Goal: Task Accomplishment & Management: Manage account settings

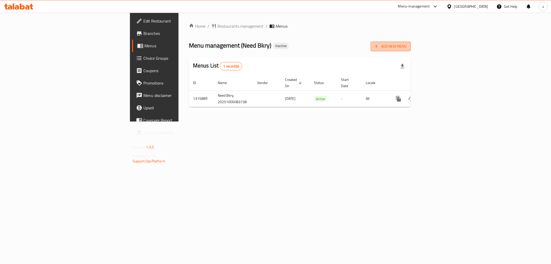
click at [407, 49] on span "Add New Menu" at bounding box center [391, 46] width 32 height 6
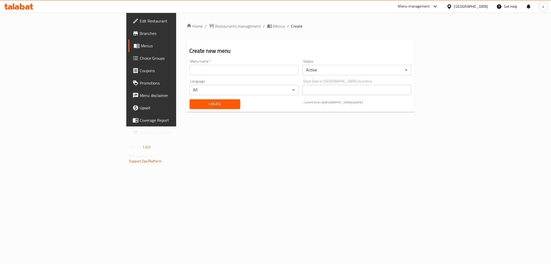
click at [257, 73] on input "text" at bounding box center [244, 70] width 109 height 10
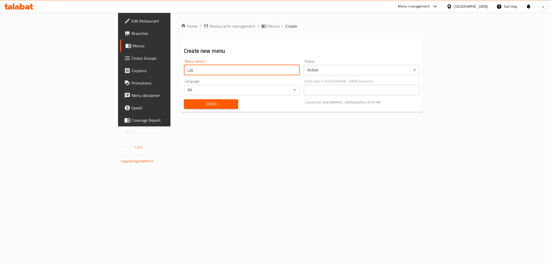
type input "ة"
type input "menuuuuu 6/10/2025"
click at [184, 99] on button "Create" at bounding box center [211, 104] width 54 height 10
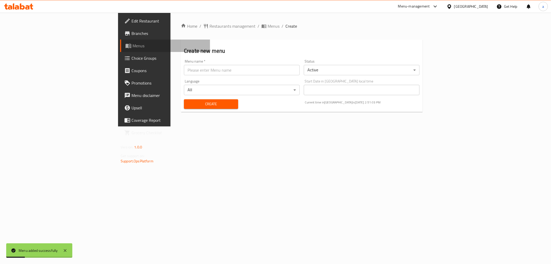
click at [133, 43] on span "Menus" at bounding box center [169, 46] width 73 height 6
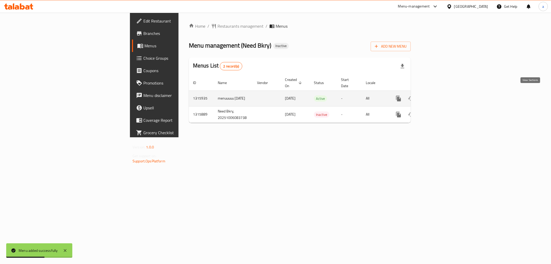
click at [439, 95] on icon "enhanced table" at bounding box center [436, 98] width 6 height 6
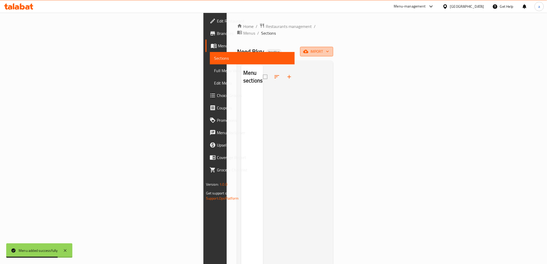
click at [329, 48] on span "import" at bounding box center [316, 51] width 25 height 6
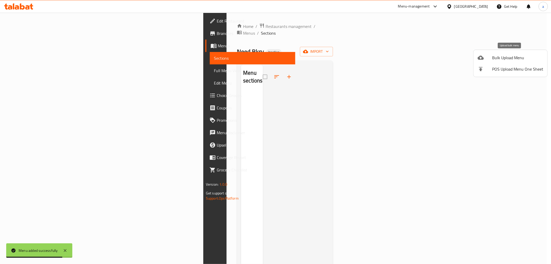
click at [503, 58] on span "Bulk Upload Menu" at bounding box center [517, 58] width 51 height 6
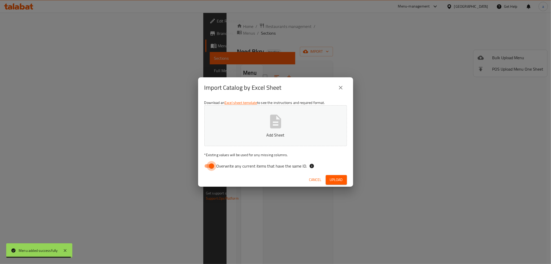
click at [212, 167] on input "Overwrite any current items that have the same ID." at bounding box center [211, 166] width 29 height 10
checkbox input "false"
click at [239, 141] on button "Add Sheet" at bounding box center [275, 125] width 143 height 41
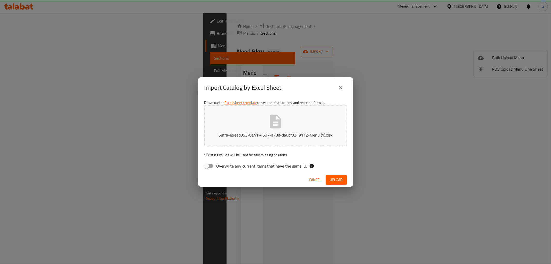
click at [330, 175] on button "Upload" at bounding box center [336, 180] width 21 height 10
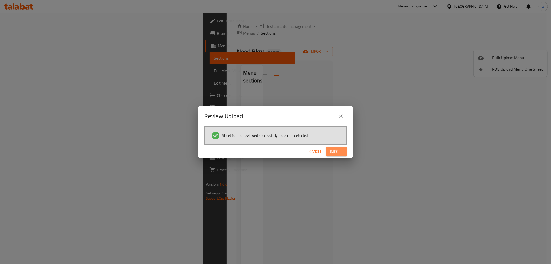
click at [343, 151] on span "Import" at bounding box center [337, 151] width 12 height 6
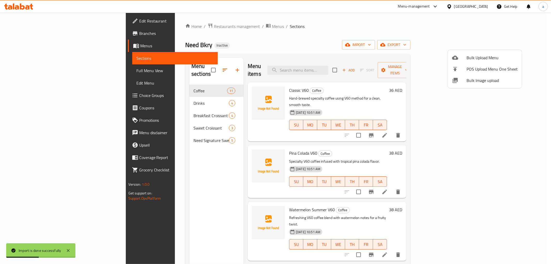
click at [430, 43] on div at bounding box center [275, 132] width 551 height 264
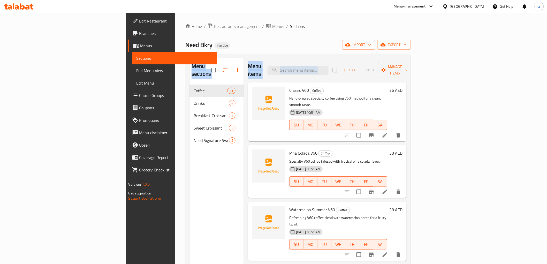
drag, startPoint x: 407, startPoint y: 56, endPoint x: 407, endPoint y: 47, distance: 8.8
click at [407, 47] on div "Home / Restaurants management / Menus / Sections Need Bkry Inactive import expo…" at bounding box center [297, 174] width 225 height 303
click at [406, 35] on div "Home / Restaurants management / Menus / Sections Need Bkry Inactive import expo…" at bounding box center [297, 174] width 225 height 303
click at [411, 32] on div "Home / Restaurants management / Menus / Sections Need Bkry Inactive import expo…" at bounding box center [297, 174] width 225 height 303
click at [132, 74] on link "Full Menu View" at bounding box center [174, 70] width 85 height 12
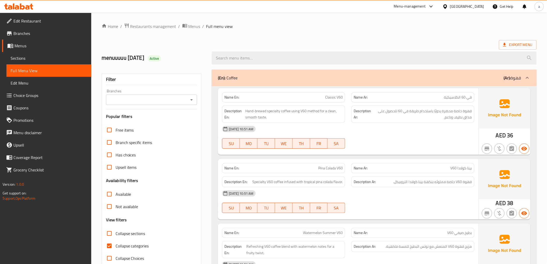
scroll to position [29, 0]
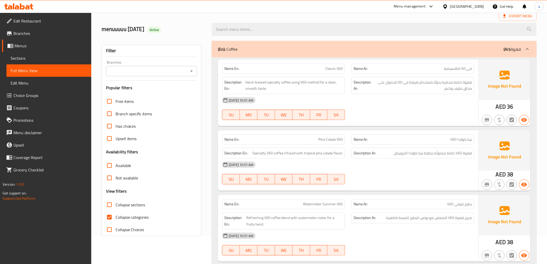
click at [130, 217] on span "Collapse categories" at bounding box center [132, 217] width 33 height 6
click at [116, 217] on input "Collapse categories" at bounding box center [109, 217] width 12 height 12
checkbox input "false"
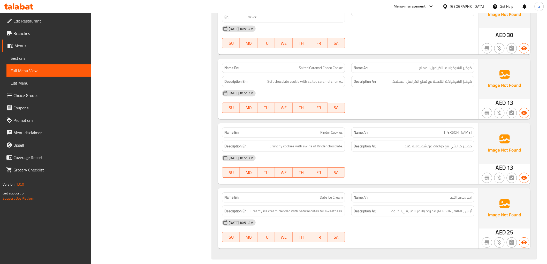
scroll to position [0, 0]
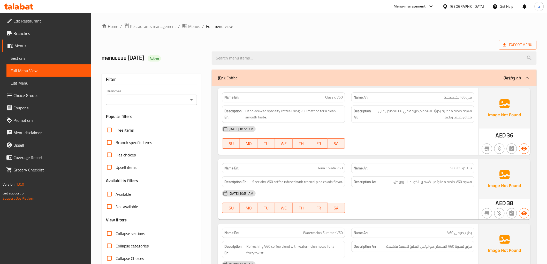
click at [517, 44] on span "Export Menu" at bounding box center [517, 45] width 29 height 6
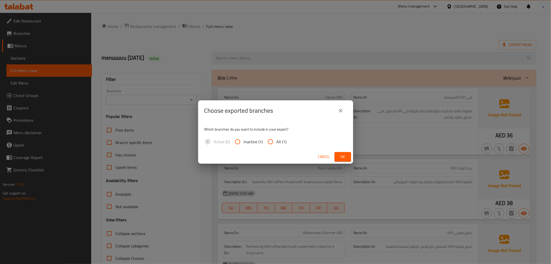
click at [270, 140] on input "All (1)" at bounding box center [270, 141] width 12 height 12
radio input "true"
click at [347, 157] on button "Ok" at bounding box center [343, 157] width 17 height 10
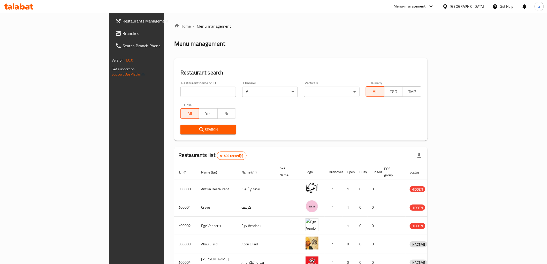
click at [479, 5] on div "Egypt" at bounding box center [467, 7] width 34 height 6
click at [436, 136] on div "[GEOGRAPHIC_DATA]" at bounding box center [428, 136] width 34 height 6
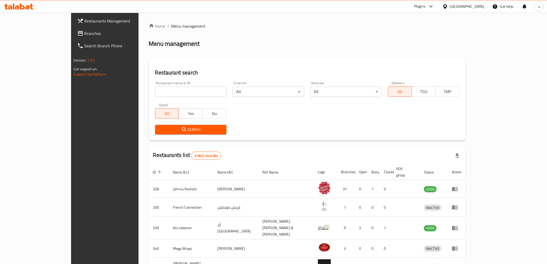
click at [85, 30] on span "Branches" at bounding box center [122, 33] width 74 height 6
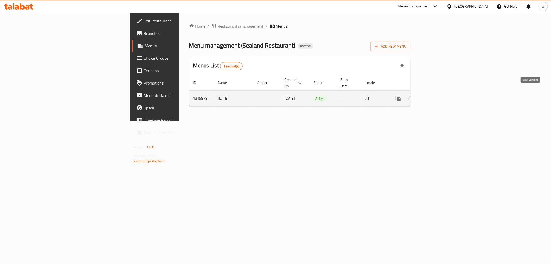
click at [438, 96] on icon "enhanced table" at bounding box center [435, 98] width 5 height 5
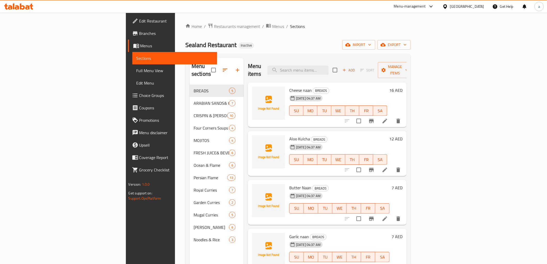
click at [132, 74] on link "Full Menu View" at bounding box center [174, 70] width 85 height 12
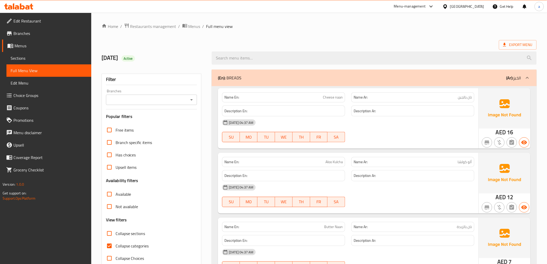
click at [109, 243] on input "Collapse categories" at bounding box center [109, 246] width 12 height 12
checkbox input "false"
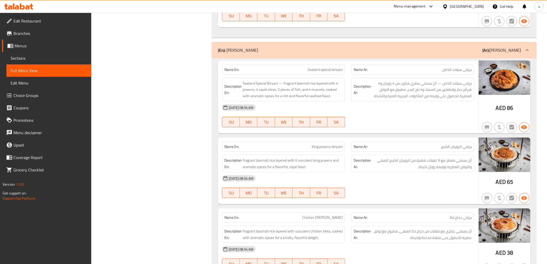
scroll to position [6281, 0]
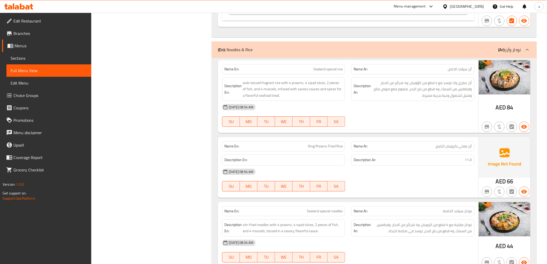
click at [340, 143] on span "King Prawns Fried Rice" at bounding box center [325, 145] width 35 height 5
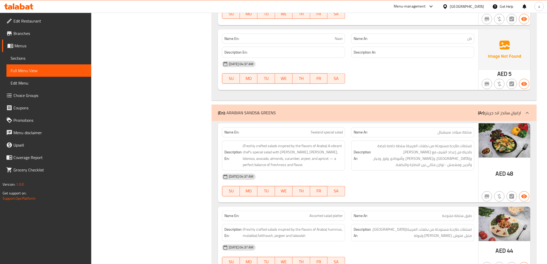
scroll to position [3320, 0]
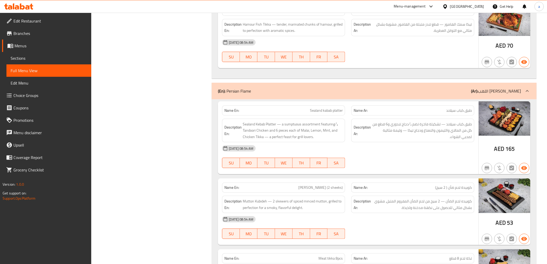
scroll to position [0, 0]
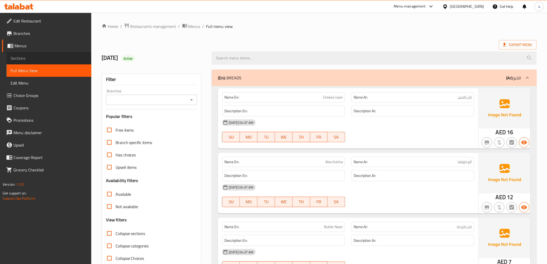
click at [36, 57] on span "Sections" at bounding box center [49, 58] width 77 height 6
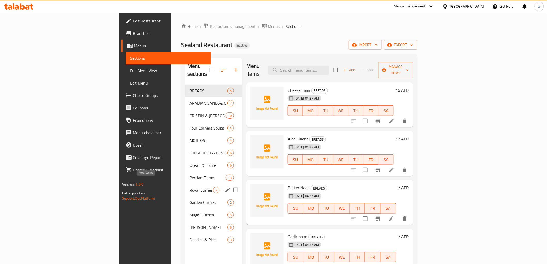
click at [189, 187] on span "Royal Curries" at bounding box center [201, 190] width 24 height 6
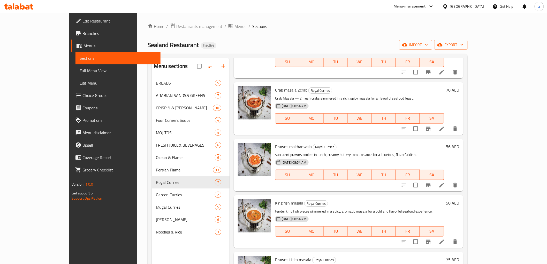
scroll to position [57, 0]
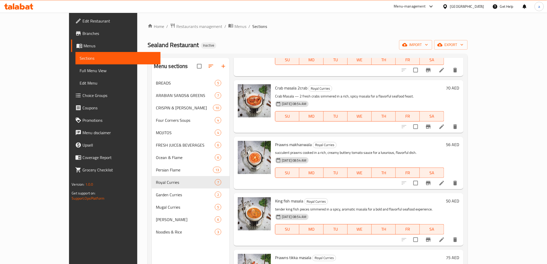
click at [278, 38] on div "Home / Restaurants management / Menus / Sections Sealand Restaurant Inactive im…" at bounding box center [308, 174] width 320 height 303
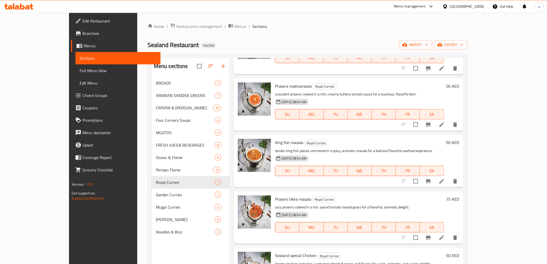
scroll to position [143, 0]
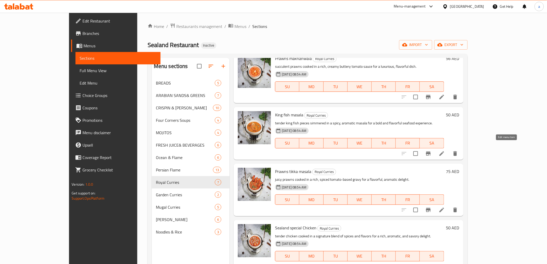
click at [445, 150] on icon at bounding box center [442, 153] width 6 height 6
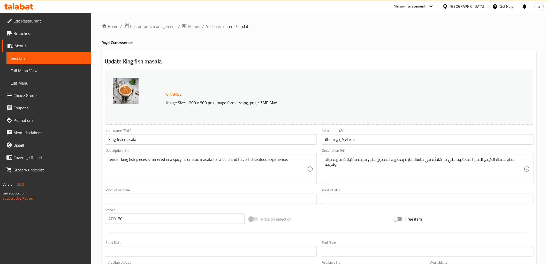
click at [48, 85] on span "Edit Menu" at bounding box center [49, 83] width 77 height 6
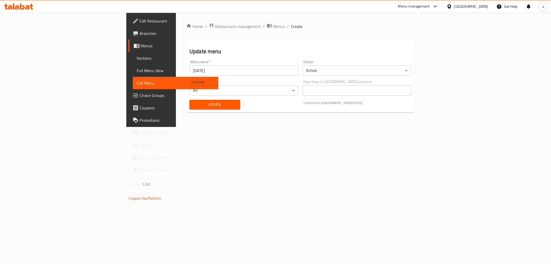
click at [137, 70] on span "Full Menu View" at bounding box center [175, 70] width 77 height 6
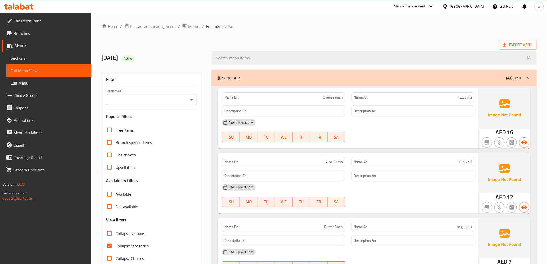
click at [36, 58] on span "Sections" at bounding box center [49, 58] width 77 height 6
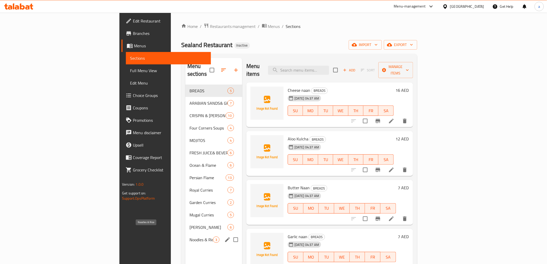
click at [189, 236] on span "Noodles & Rice" at bounding box center [201, 239] width 24 height 6
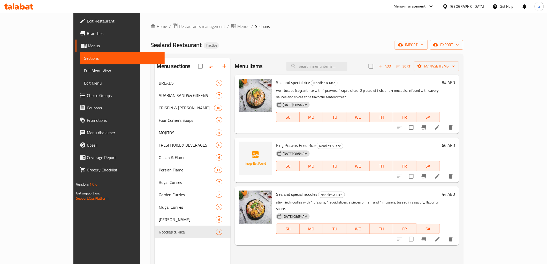
click at [445, 123] on li at bounding box center [437, 127] width 14 height 9
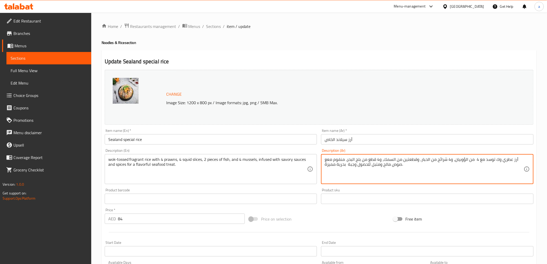
click at [463, 162] on textarea "أرز عطري وك توسد مع 4 من الؤوبيان، و4 شرائح من الحبار، وقطعتين من السمك، و4 قطع…" at bounding box center [424, 169] width 199 height 25
click at [432, 161] on textarea "أرز عطري وك توسد مع 4 من الروبيان، و4 شرائح من الحبار، وقطعتين من السمك، و4 قطع…" at bounding box center [424, 169] width 199 height 25
click at [414, 161] on textarea "أرز عطري وك توسد مع 4 من الروبيان، و4 شرائح من الحبار، وقطعتين من السمك، و4 قطع…" at bounding box center [424, 169] width 199 height 25
click at [377, 159] on textarea "أرز عطري وك توسد مع 4 من الروبيان، و4 شرائح من الحبار، وقطعتين من السمك، و4 قطع…" at bounding box center [424, 169] width 199 height 25
click at [363, 159] on textarea "أرز عطري وك توسد مع 4 من الروبيان، و4 شرائح من الحبار، وقطعتين من السمك، و4 قطع…" at bounding box center [424, 169] width 199 height 25
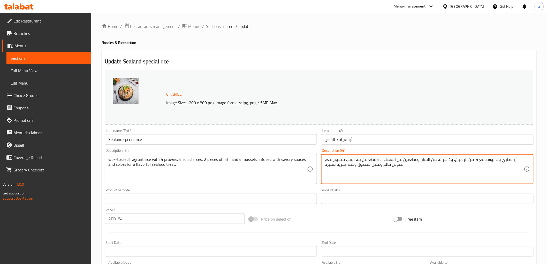
click at [370, 160] on textarea "أرز عطري وك توسد مع 4 من الروبيان، و4 شرائح من الحبار، وقطعتين من السمك، و4 قطع…" at bounding box center [424, 169] width 199 height 25
click at [346, 161] on textarea "أرز عطري وك توسد مع 4 من الروبيان، و4 شرائح من الحبار، وقطعتين من السمك، و4 من …" at bounding box center [424, 169] width 199 height 25
click at [350, 160] on textarea "أرز عطري وك توسد مع 4 من الروبيان، و4 شرائح من الحبار، وقطعتين من السمك، و4 من …" at bounding box center [424, 169] width 199 height 25
click at [344, 159] on textarea "أرز عطري وك توسد مع 4 من الروبيان، و4 شرائح من الحبار، وقطعتين من السمك، و4 من …" at bounding box center [424, 169] width 199 height 25
click at [338, 159] on textarea "أرز عطري وك توسد مع 4 من الروبيان، و4 شرائح من الحبار، وقطعتين من السمك، و4 من …" at bounding box center [424, 169] width 199 height 25
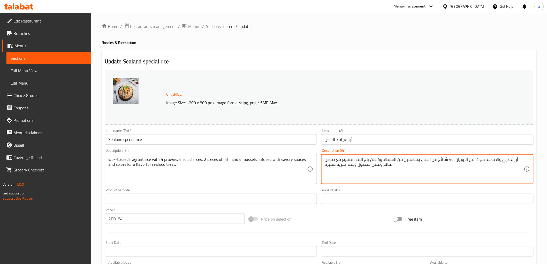
click at [369, 165] on textarea "أرز عطري وك توسد مع 4 من الروبيان، و4 شرائح من الحبار، وقطعتين من السمك، و4 من …" at bounding box center [424, 169] width 199 height 25
click at [347, 165] on textarea "أرز عطري وك توسد مع 4 من الروبيان، و4 شرائح من الحبار، وقطعتين من السمك، و4 من …" at bounding box center [424, 169] width 199 height 25
click at [326, 167] on textarea "أرز عطري وك توسد مع 4 من الروبيان، و4 شرائح من الحبار، وقطعتين من السمك، و4 من …" at bounding box center [424, 169] width 199 height 25
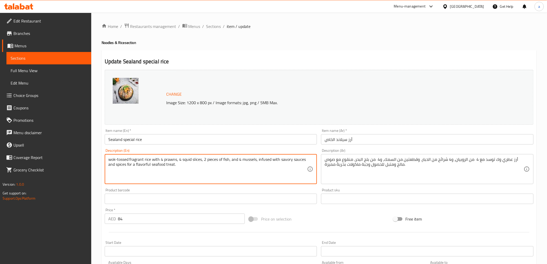
drag, startPoint x: 149, startPoint y: 164, endPoint x: 136, endPoint y: 166, distance: 13.9
drag, startPoint x: 150, startPoint y: 163, endPoint x: 137, endPoint y: 164, distance: 13.2
click at [136, 165] on textarea "wok-tossed fragrant rice with 4 prawns, 4 squid slices, 2 pieces of fish, and 4…" at bounding box center [207, 169] width 199 height 25
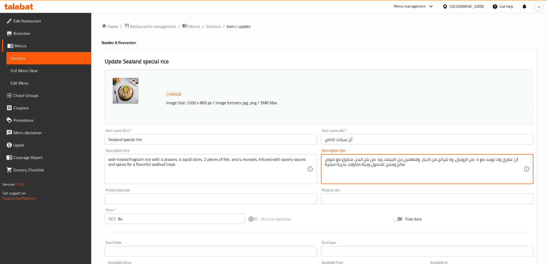
drag, startPoint x: 370, startPoint y: 164, endPoint x: 345, endPoint y: 166, distance: 24.3
click at [329, 165] on textarea "أرز عطري وك توسد مع 4 من الروبيان، و4 شرائح من الحبار، وقطعتين من السمك، و4 من …" at bounding box center [424, 169] width 199 height 25
drag, startPoint x: 325, startPoint y: 165, endPoint x: 336, endPoint y: 167, distance: 11.8
click at [336, 167] on textarea "أرز عطري وك توسد مع 4 من الروبيان، و4 شرائح من الحبار، وقطعتين من السمك، و4 من …" at bounding box center [424, 169] width 199 height 25
click at [336, 176] on textarea "أرز عطري وك توسد مع 4 من الروبيان، و4 شرائح من الحبار، وقطعتين من السمك، و4 من …" at bounding box center [424, 169] width 199 height 25
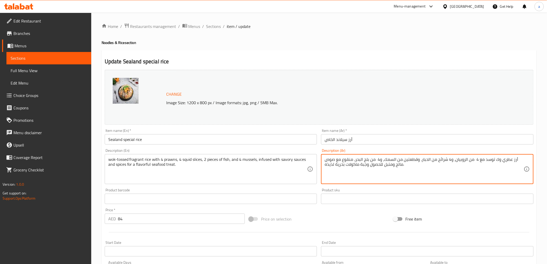
type textarea "أرز عطري وك توسد مع 4 من الروبيان، و4 شرائح من الحبار، وقطعتين من السمك، و4 من …"
click at [345, 176] on textarea "أرز عطري وك توسد مع 4 من الروبيان، و4 شرائح من الحبار، وقطعتين من السمك، و4 من …" at bounding box center [424, 169] width 199 height 25
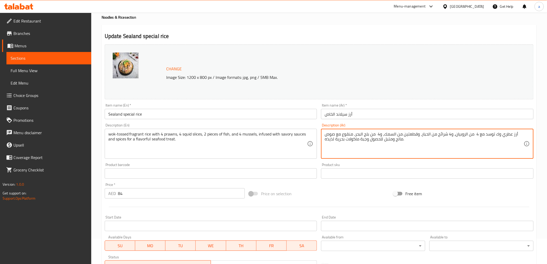
scroll to position [108, 0]
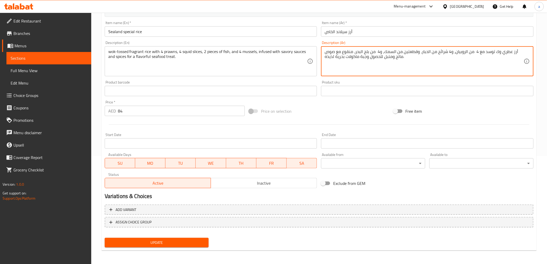
click at [187, 241] on span "Update" at bounding box center [157, 242] width 96 height 6
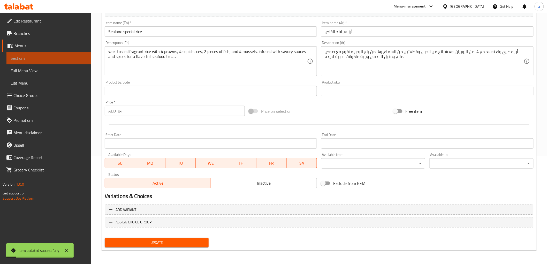
click at [49, 60] on span "Sections" at bounding box center [49, 58] width 77 height 6
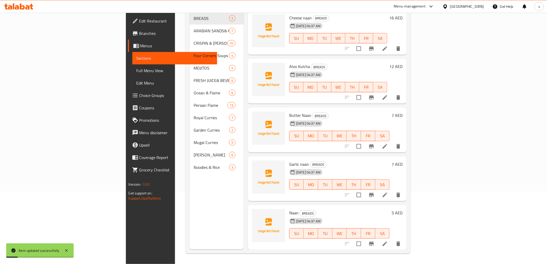
scroll to position [72, 0]
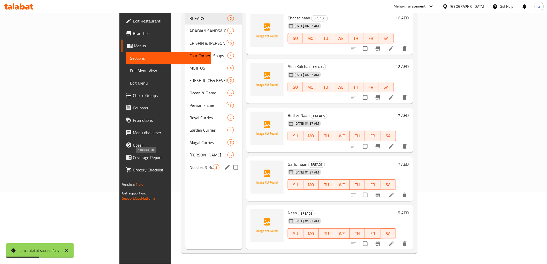
click at [189, 164] on span "Noodles & Rice" at bounding box center [201, 167] width 24 height 6
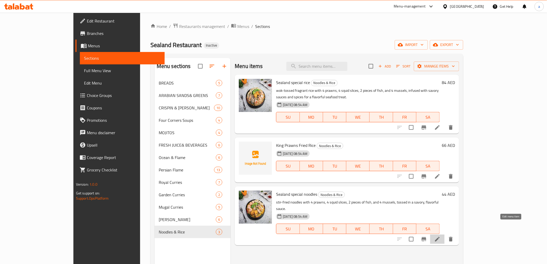
click at [440, 237] on icon at bounding box center [437, 239] width 5 height 5
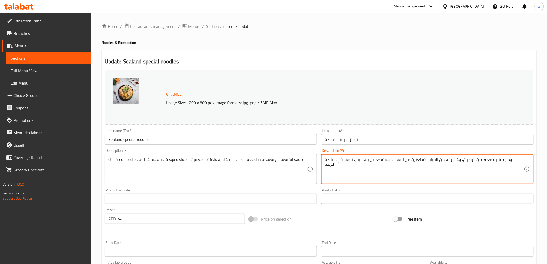
click at [402, 160] on textarea "نودلز مقلية مع 4 من الروبيان، و4 شرائح من الحبار، وقطعتين من السمك، و4 قطع من ب…" at bounding box center [424, 169] width 199 height 25
click at [380, 162] on textarea "نودلز مقلية مع 4 من الروبيان، و4 شرائح من الحبار، وقطعتين من السمك، و4 قطع من ب…" at bounding box center [424, 169] width 199 height 25
click at [386, 160] on textarea "نودلز مقلية مع 4 من الروبيان، و4 شرائح من الحبار، وقطعتين من السمك، و4 قطع من ب…" at bounding box center [424, 169] width 199 height 25
click at [342, 160] on textarea "نودلز مقلية مع 4 من الروبيان، و4 شرائح من الحبار، وقطعتين من السمك، و4 من بلح ا…" at bounding box center [424, 169] width 199 height 25
click at [334, 159] on textarea "نودلز مقلية مع 4 من الروبيان، و4 شرائح من الحبار، وقطعتين من السمك، و4 من بلح ا…" at bounding box center [424, 169] width 199 height 25
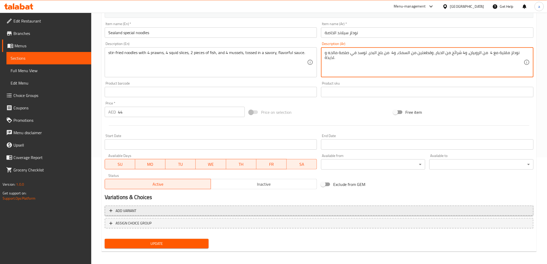
scroll to position [108, 0]
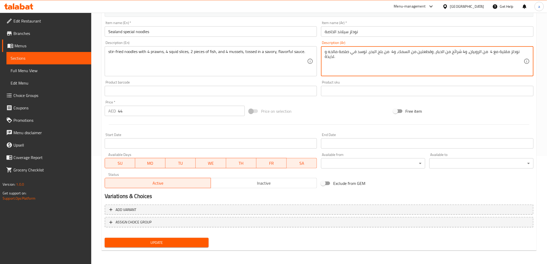
type textarea "نودلز مقلية مع 4 من الروبيان، و4 شرائح من الحبار، وقطعتين من السمك، و4 من بلح ا…"
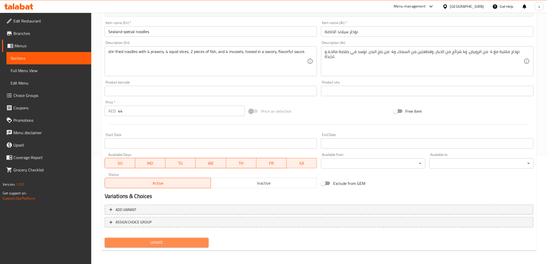
click at [197, 241] on span "Update" at bounding box center [157, 242] width 96 height 6
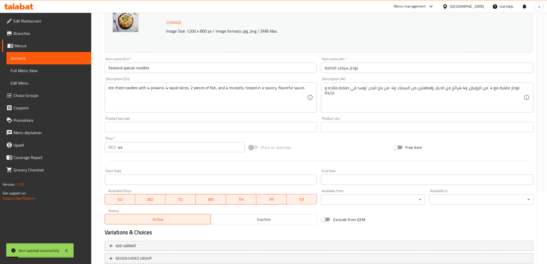
scroll to position [0, 0]
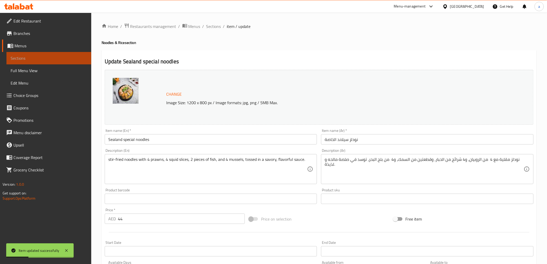
click at [59, 59] on span "Sections" at bounding box center [49, 58] width 77 height 6
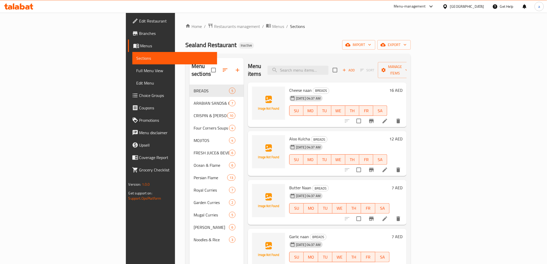
click at [241, 33] on div "Home / Restaurants management / Menus / Sections Sealand Restaurant Inactive im…" at bounding box center [297, 174] width 225 height 303
click at [331, 52] on div "Home / Restaurants management / Menus / Sections Sealand Restaurant Inactive im…" at bounding box center [297, 174] width 225 height 303
click at [136, 68] on span "Full Menu View" at bounding box center [174, 70] width 77 height 6
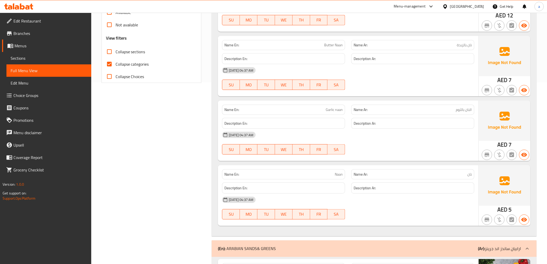
scroll to position [38, 0]
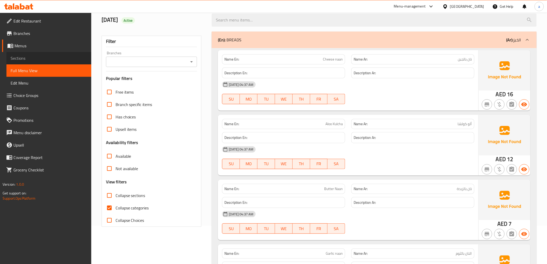
click at [11, 55] on span "Sections" at bounding box center [49, 58] width 77 height 6
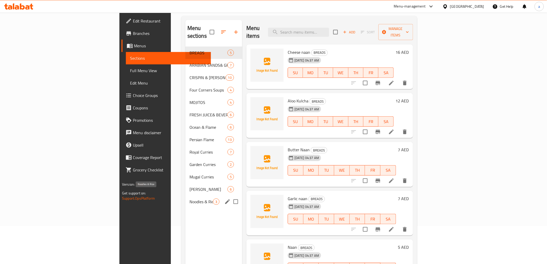
click at [189, 198] on span "Noodles & Rice" at bounding box center [201, 201] width 24 height 6
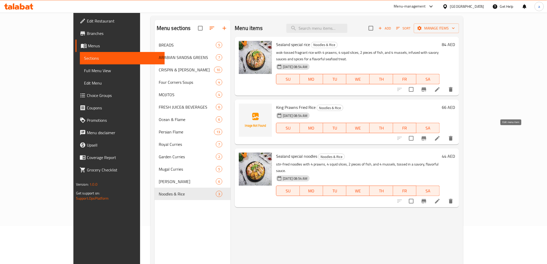
click at [440, 136] on icon at bounding box center [437, 138] width 5 height 5
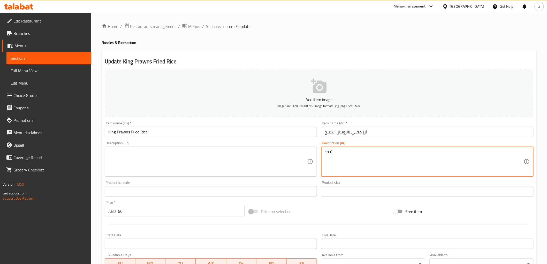
click at [375, 154] on textarea "11.0" at bounding box center [424, 161] width 199 height 25
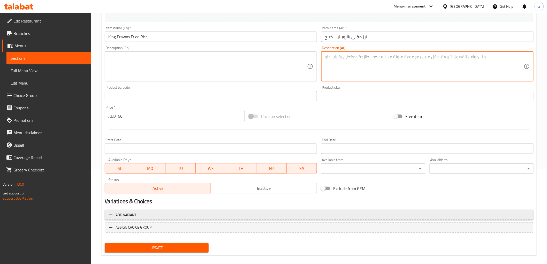
scroll to position [100, 0]
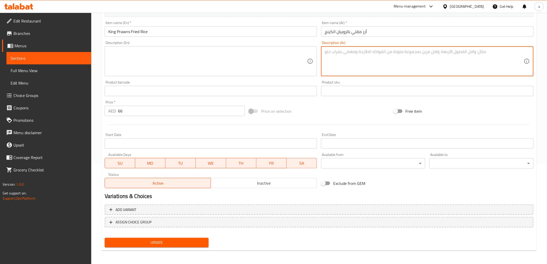
click at [201, 241] on span "Update" at bounding box center [157, 242] width 96 height 6
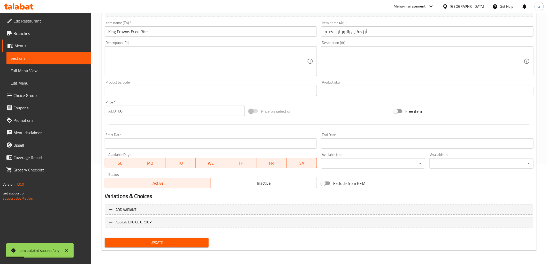
click at [30, 58] on span "Sections" at bounding box center [49, 58] width 77 height 6
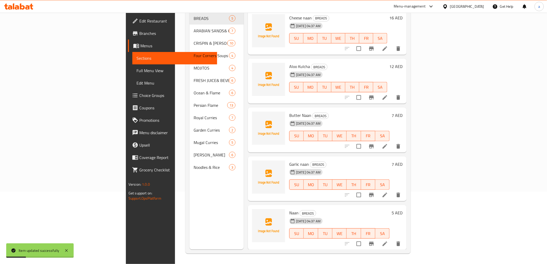
scroll to position [72, 0]
click at [136, 71] on span "Full Menu View" at bounding box center [174, 70] width 77 height 6
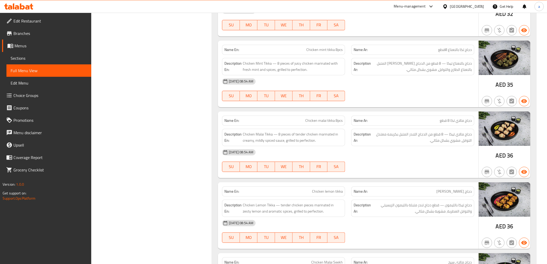
scroll to position [3975, 0]
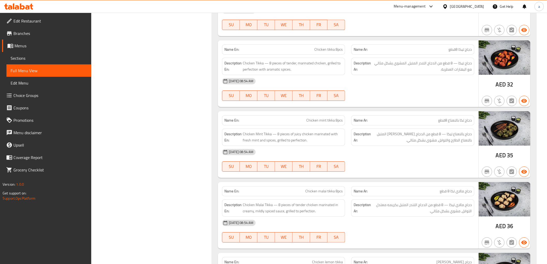
click at [48, 60] on span "Sections" at bounding box center [49, 58] width 77 height 6
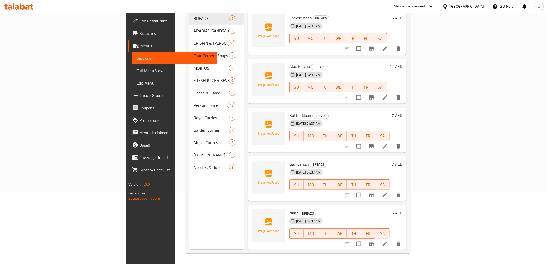
scroll to position [72, 0]
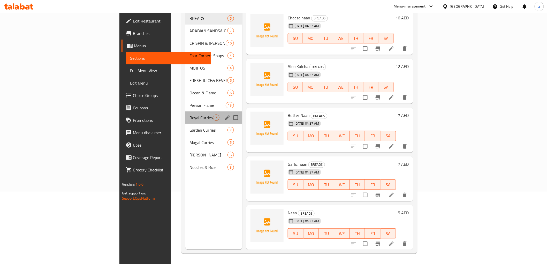
click at [185, 115] on div "Royal Curries 7" at bounding box center [213, 117] width 57 height 12
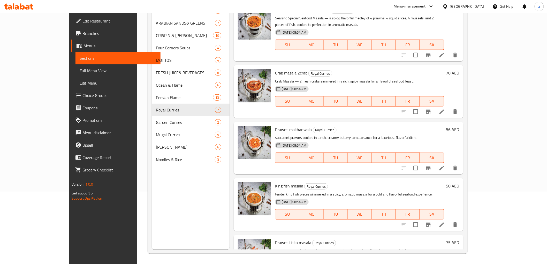
scroll to position [29, 0]
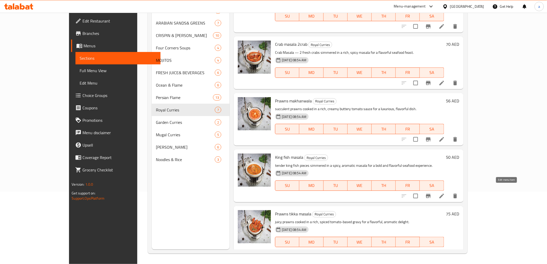
click at [445, 193] on icon at bounding box center [442, 196] width 6 height 6
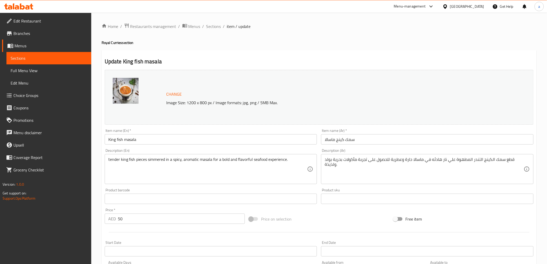
click at [408, 139] on input "سمك كينج ماسالا" at bounding box center [427, 139] width 212 height 10
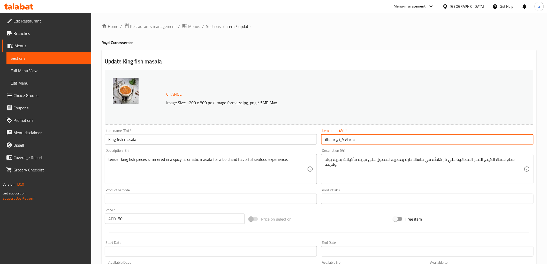
click at [408, 139] on input "سمك كينج ماسالا" at bounding box center [427, 139] width 212 height 10
type input ";"
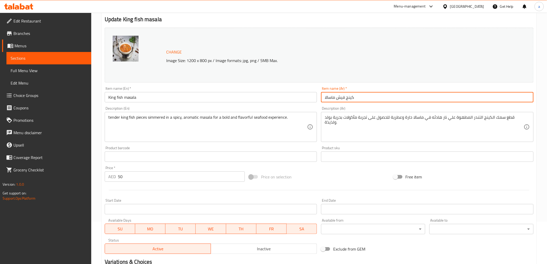
scroll to position [108, 0]
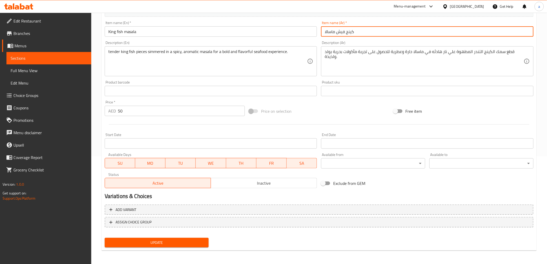
type input "كينج فيش ماسالا"
click at [190, 241] on span "Update" at bounding box center [157, 242] width 96 height 6
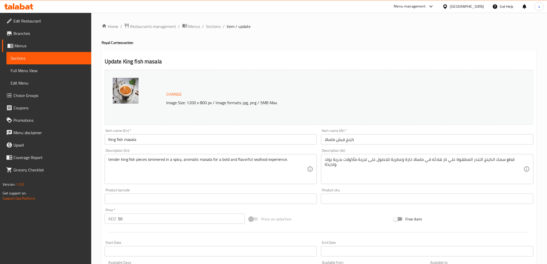
click at [43, 62] on link "Sections" at bounding box center [48, 58] width 85 height 12
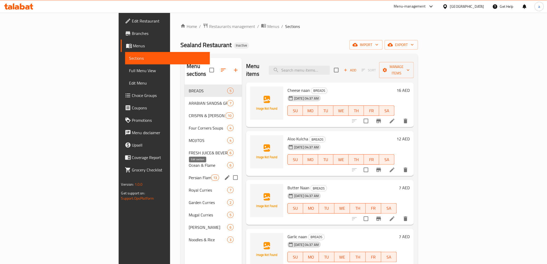
click at [224, 174] on icon "edit" at bounding box center [227, 177] width 6 height 6
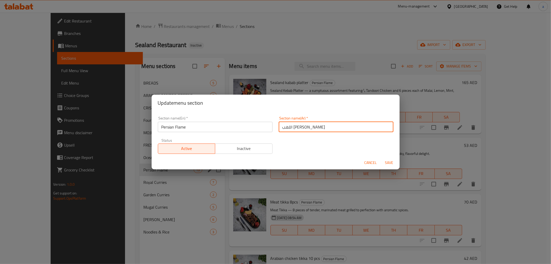
click at [316, 129] on input "اللهب [PERSON_NAME]" at bounding box center [336, 127] width 115 height 10
click at [316, 129] on input "اللهب الفارسي" at bounding box center [336, 127] width 115 height 10
type input "بيرشن فلامي"
click at [390, 161] on span "Save" at bounding box center [389, 162] width 12 height 6
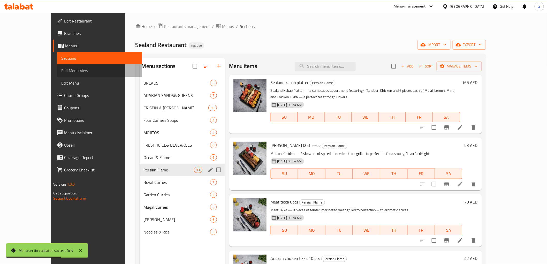
click at [61, 70] on span "Full Menu View" at bounding box center [99, 70] width 77 height 6
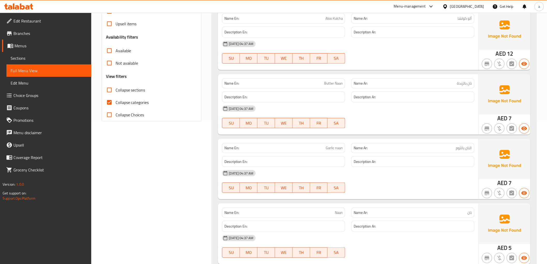
scroll to position [66, 0]
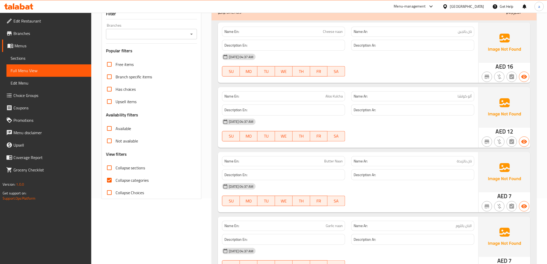
click at [27, 60] on span "Sections" at bounding box center [49, 58] width 77 height 6
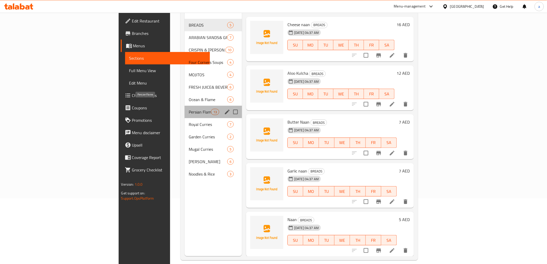
click at [189, 109] on span "Persian Flame" at bounding box center [200, 112] width 22 height 6
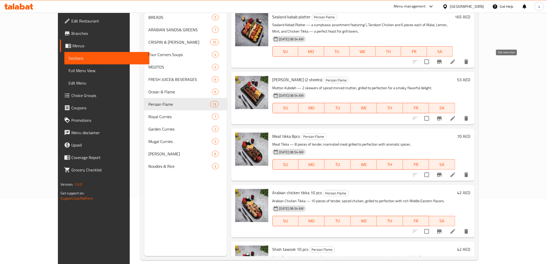
click at [456, 62] on icon at bounding box center [453, 62] width 6 height 6
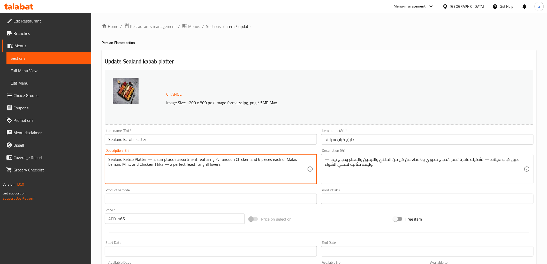
click at [219, 159] on textarea "Sealand Kebab Platter — a sumptuous assortment featuring ½ Tandoori Chicken and…" at bounding box center [207, 169] width 199 height 25
type textarea "Sealand Kebab Platter — a sumptuous assortment featuring ½ kilo Tandoori Chicke…"
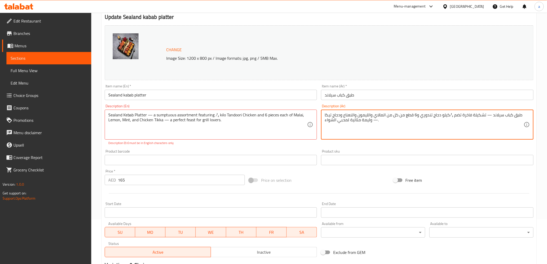
scroll to position [113, 0]
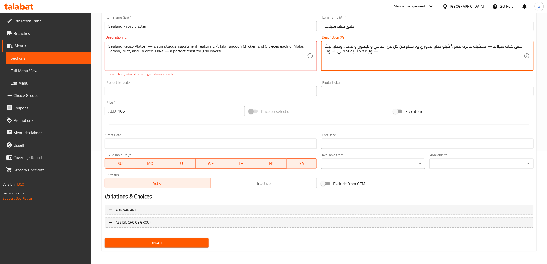
type textarea "طبق كباب سيلاند — تشكيلة فاخرة تضم ½ كيلو دجاج تندوري و6 قطع من كل من المالاي و…"
click at [182, 240] on span "Update" at bounding box center [157, 243] width 96 height 6
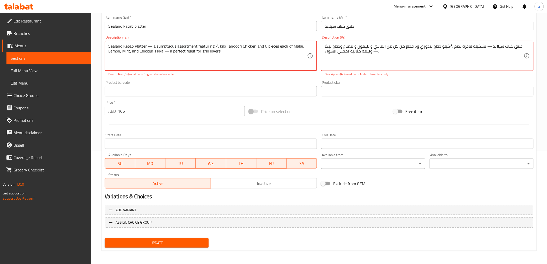
click at [151, 48] on textarea "Sealand Kebab Platter — a sumptuous assortment featuring ½ kilo Tandoori Chicke…" at bounding box center [207, 56] width 199 height 25
click at [295, 48] on textarea "Sealand Kebab Platter a sumptuous assortment featuring ½ kilo Tandoori Chicken …" at bounding box center [207, 56] width 199 height 25
click at [294, 61] on textarea "Sealand Kebab Platter a sumptuous assortment featuring ½ kilo Tandoori Chicken …" at bounding box center [207, 56] width 199 height 25
type textarea "Sealand Kebab Platter a sumptuous assortment featuring ½ kilo Tandoori Chicken …"
drag, startPoint x: 485, startPoint y: 45, endPoint x: 488, endPoint y: 48, distance: 3.9
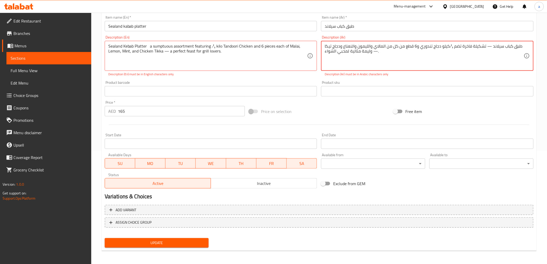
click at [488, 48] on textarea "طبق كباب سيلاند — تشكيلة فاخرة تضم ½ كيلو دجاج تندوري و6 قطع من كل من المالاي و…" at bounding box center [424, 56] width 199 height 25
drag, startPoint x: 323, startPoint y: 45, endPoint x: 331, endPoint y: 45, distance: 7.8
click at [331, 45] on div "طبق كباب سيلاند تشكيلة فاخرة تضم ½ كيلو دجاج تندوري و6 قطع من كل من المالاي وال…" at bounding box center [427, 56] width 212 height 30
click at [328, 47] on textarea "طبق كباب سيلاند تشكيلة فاخرة تضم ½ كيلو دجاج تندوري و6 قطع من كل من المالاي وال…" at bounding box center [424, 56] width 199 height 25
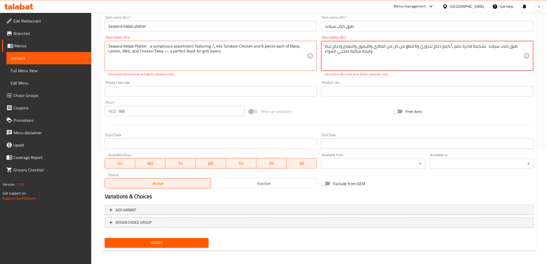
click at [385, 59] on textarea "طبق كباب سيلاند تشكيلة فاخرة تضم ½ كيلو دجاج تندوري و6 قطع من كل من المالاي وال…" at bounding box center [424, 56] width 199 height 25
type textarea "طبق كباب سيلاند تشكيلة فاخرة تضم ½ كيلو دجاج تندوري و6 قطع من كل من المالاي وال…"
click at [165, 52] on textarea "Sealand Kebab Platter a sumptuous assortment featuring ½ kilo Tandoori Chicken …" at bounding box center [207, 56] width 199 height 25
click at [178, 56] on textarea "Sealand Kebab Platter a sumptuous assortment featuring ½ kilo Tandoori Chicken …" at bounding box center [207, 56] width 199 height 25
click at [189, 243] on span "Update" at bounding box center [157, 243] width 96 height 6
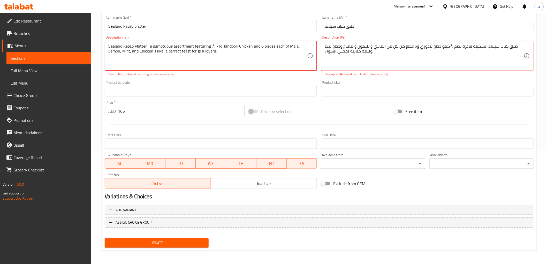
click at [123, 46] on textarea "Sealand Kebab Platter a sumptuous assortment featuring ½ kilo Tandoori Chicken …" at bounding box center [207, 56] width 199 height 25
drag, startPoint x: 214, startPoint y: 45, endPoint x: 211, endPoint y: 46, distance: 2.9
click at [211, 46] on textarea "Sealand Kebab Platter a sumptuous assortment featuring ½ kilo Tandoori Chicken …" at bounding box center [207, 56] width 199 height 25
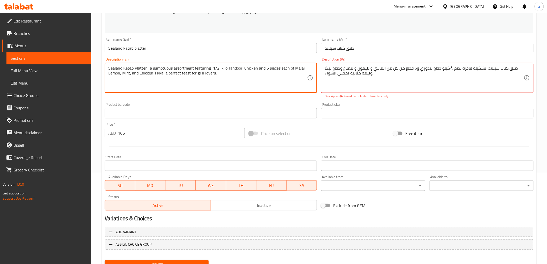
scroll to position [85, 0]
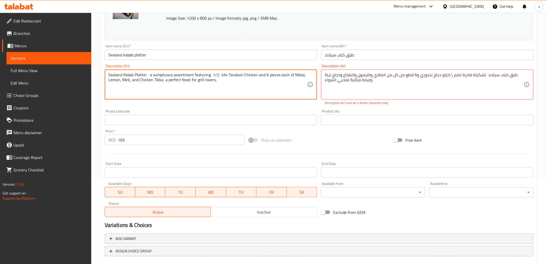
type textarea "Sealand Kebab Platter a sumptuous assortment featuring 1/2 kilo Tandoori Chicke…"
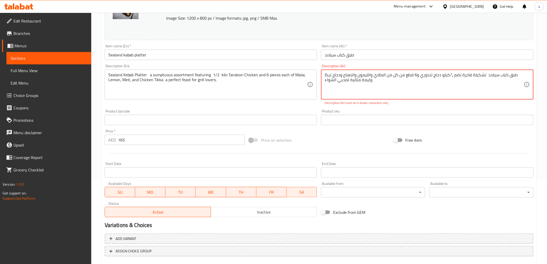
click at [451, 74] on textarea "طبق كباب سيلاند تشكيلة فاخرة تضم ½ كيلو دجاج تندوري و6 قطع من كل من المالاي وال…" at bounding box center [424, 84] width 199 height 25
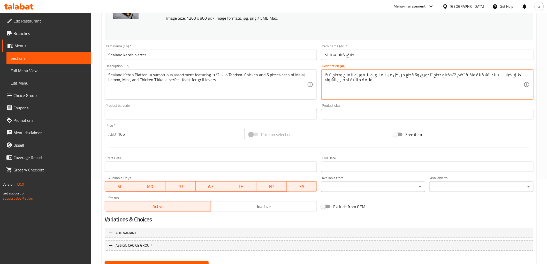
type textarea "طبق كباب سيلاند تشكيلة فاخرة تضم 1/2كيلو دجاج تندوري و6 قطع من كل من المالاي وا…"
click at [183, 263] on span "Update" at bounding box center [157, 266] width 96 height 6
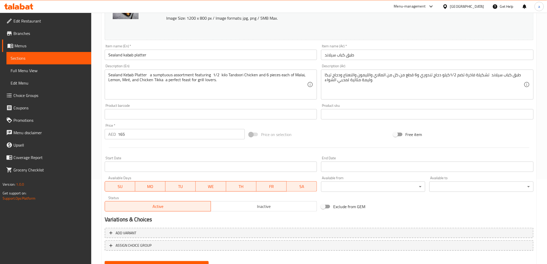
click at [29, 74] on link "Full Menu View" at bounding box center [48, 70] width 85 height 12
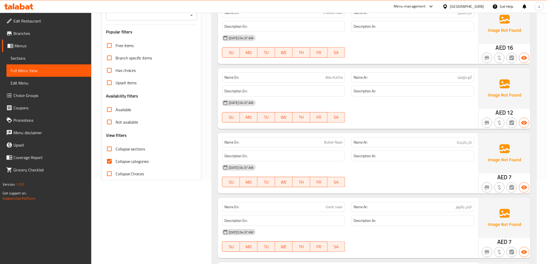
click at [434, 52] on div "06-10-2025 04:37 AM SU MO TU WE TH FR SA" at bounding box center [348, 46] width 258 height 29
click at [111, 162] on input "Collapse categories" at bounding box center [109, 161] width 12 height 12
checkbox input "false"
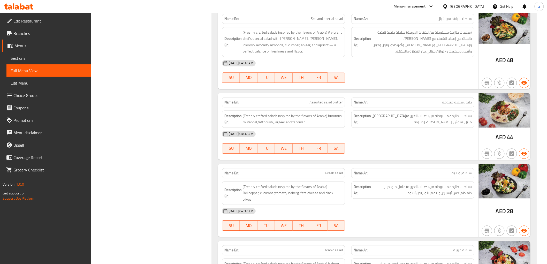
scroll to position [401, 0]
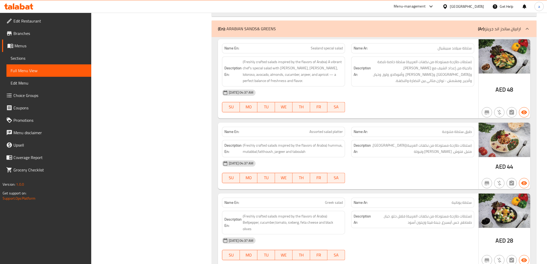
click at [33, 59] on span "Sections" at bounding box center [49, 58] width 77 height 6
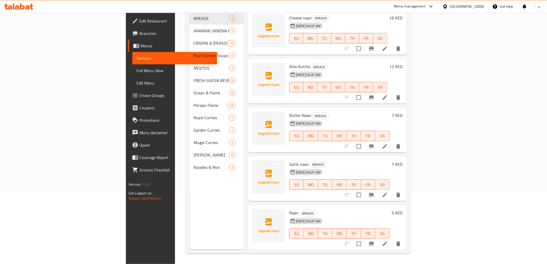
scroll to position [72, 0]
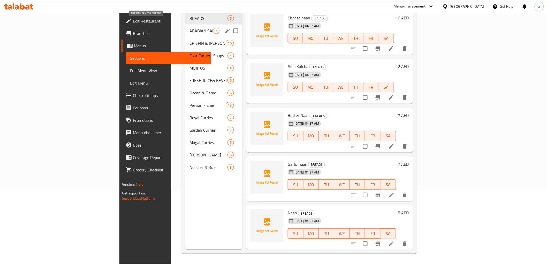
click at [189, 28] on span "ARABIAN SANDS& GREENS" at bounding box center [201, 31] width 24 height 6
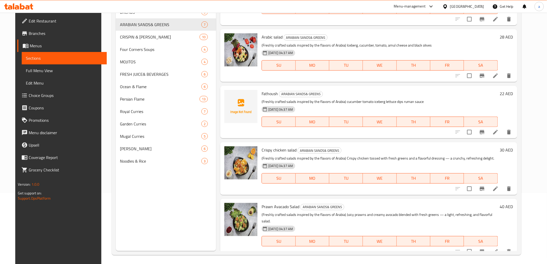
scroll to position [72, 0]
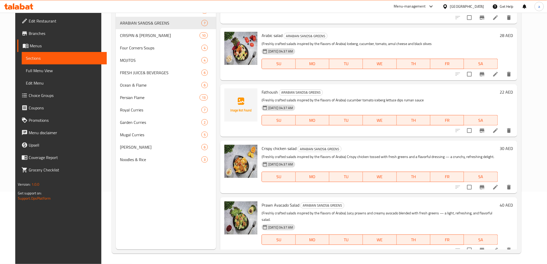
click at [498, 186] on icon at bounding box center [495, 187] width 5 height 5
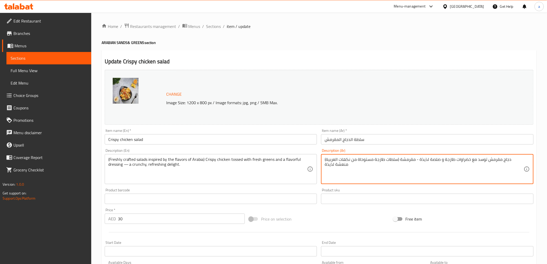
click at [326, 165] on textarea "(سلطات طازجة مستوحاة من نكهات العربية) دجاج مقرمش توسد مع خضراوات طازجة و صلصة …" at bounding box center [424, 169] width 199 height 25
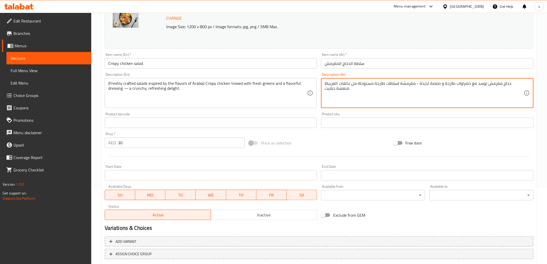
scroll to position [108, 0]
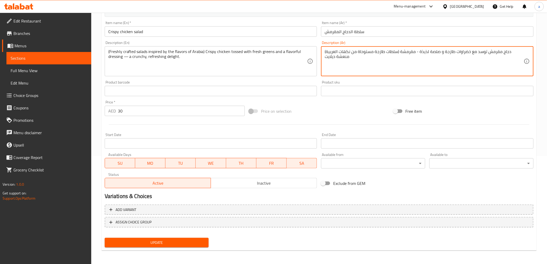
type textarea "(سلطات طازجة مستوحاة من نكهات العربية) دجاج مقرمش توسد مع خضراوات طازجة و صلصة …"
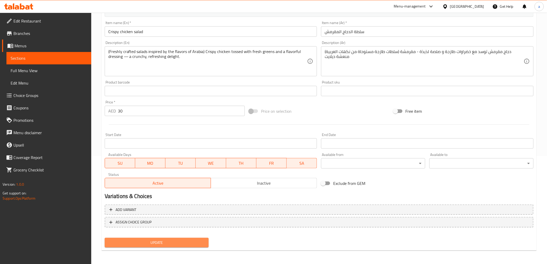
click at [195, 240] on span "Update" at bounding box center [157, 242] width 96 height 6
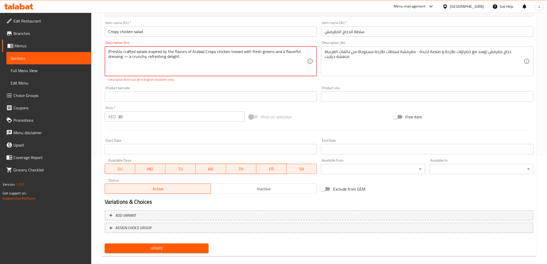
click at [127, 57] on textarea "(Freshly crafted salads inspired by the flavors of Arabia) Crispy chicken tosse…" at bounding box center [207, 61] width 199 height 25
click at [126, 56] on textarea "(Freshly crafted salads inspired by the flavors of Arabia) Crispy chicken tosse…" at bounding box center [207, 61] width 199 height 25
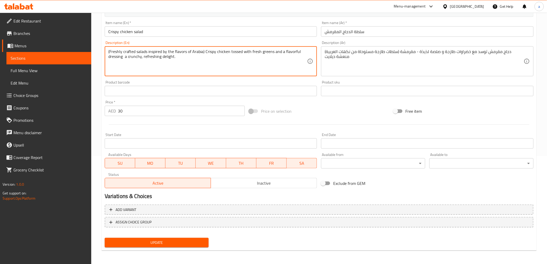
type textarea "(Freshly crafted salads inspired by the flavors of Arabia) Crispy chicken tosse…"
click at [184, 241] on span "Update" at bounding box center [157, 242] width 96 height 6
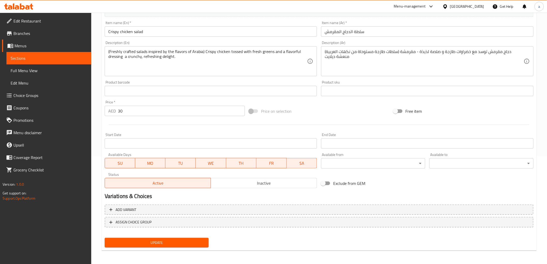
click at [50, 68] on span "Full Menu View" at bounding box center [49, 70] width 77 height 6
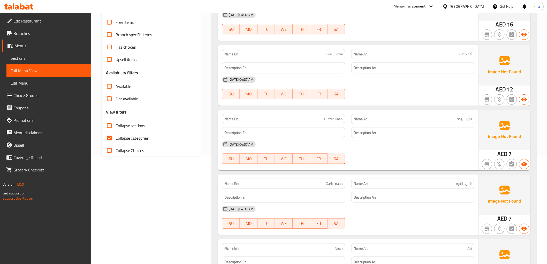
click at [131, 140] on span "Collapse categories" at bounding box center [132, 138] width 33 height 6
click at [116, 140] on input "Collapse categories" at bounding box center [109, 138] width 12 height 12
checkbox input "false"
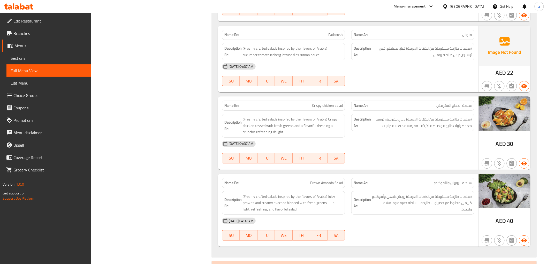
scroll to position [3417, 0]
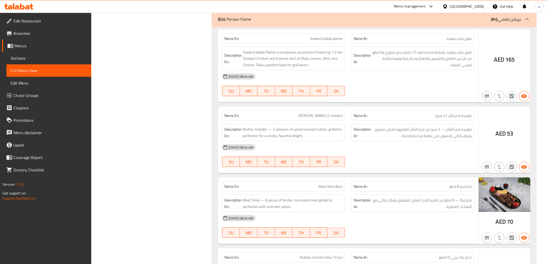
click at [51, 58] on span "Sections" at bounding box center [49, 58] width 77 height 6
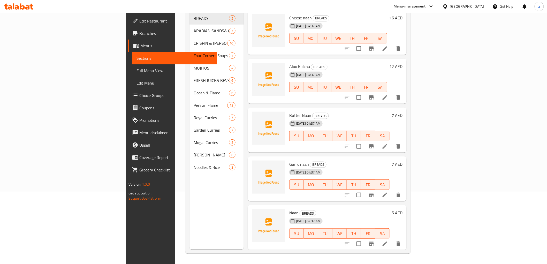
scroll to position [72, 0]
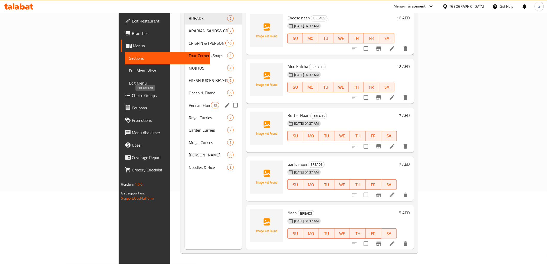
click at [189, 102] on span "Persian Flame" at bounding box center [200, 105] width 22 height 6
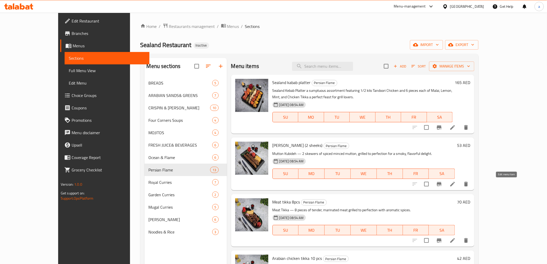
click at [456, 182] on icon at bounding box center [452, 184] width 6 height 6
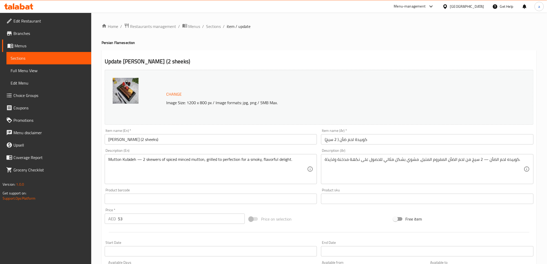
drag, startPoint x: 324, startPoint y: 159, endPoint x: 335, endPoint y: 161, distance: 10.8
click at [335, 161] on div "كوبيده لحم الضأن — 2 سيخ من لحم الضأن المفروم المتبل، مشوي بشكل مثالي للحصول عل…" at bounding box center [427, 169] width 212 height 30
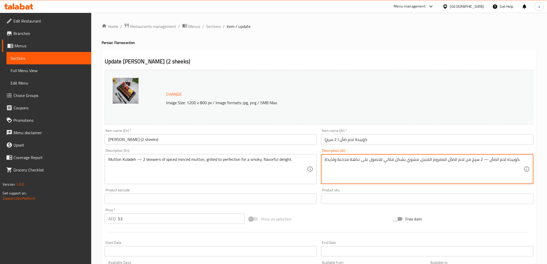
click at [334, 161] on textarea "كوبيده لحم الضأن — 2 سيخ من لحم الضأن المفروم المتبل، مشوي بشكل مثالي للحصول عل…" at bounding box center [424, 169] width 199 height 25
click at [328, 159] on textarea "كوبيده لحم الضأن — 2 سيخ من لحم الضأن المفروم المتبل، مشوي بشكل مثالي للحصول عل…" at bounding box center [424, 169] width 199 height 25
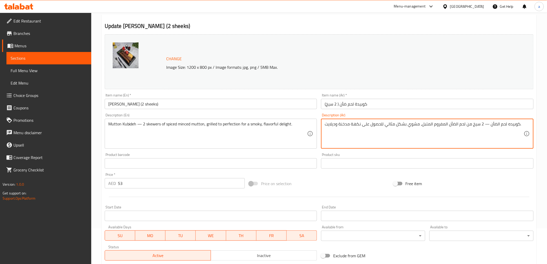
scroll to position [108, 0]
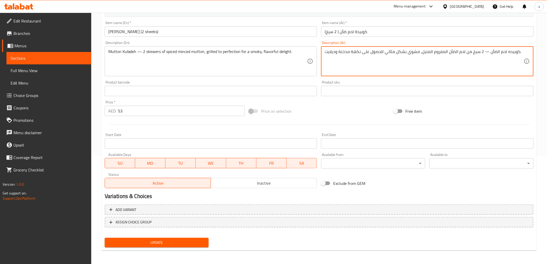
click at [163, 240] on div "Update" at bounding box center [157, 243] width 108 height 14
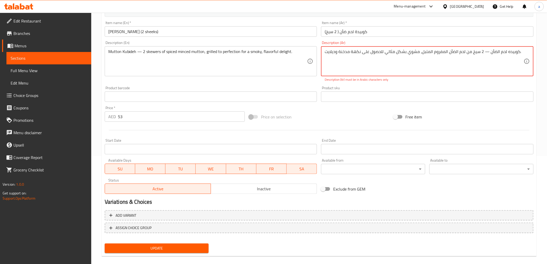
click at [483, 51] on textarea "كوبيده لحم الضأن — 2 سيخ من لحم الضأن المفروم المتبل، مشوي بشكل مثالي للحصول عل…" at bounding box center [424, 61] width 199 height 25
click at [484, 51] on textarea "كوبيده لحم الضأن — 2 سيخ من لحم الضأن المفروم المتبل، مشوي بشكل مثالي للحصول عل…" at bounding box center [424, 61] width 199 height 25
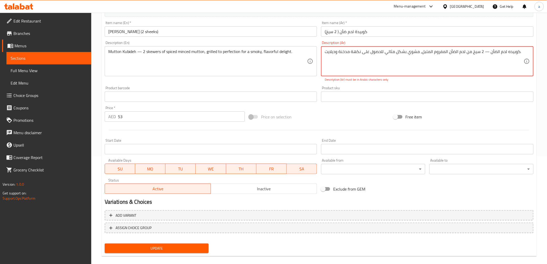
click at [484, 52] on textarea "كوبيده لحم الضأن — 2 سيخ من لحم الضأن المفروم المتبل، مشوي بشكل مثالي للحصول عل…" at bounding box center [424, 61] width 199 height 25
click at [485, 52] on textarea "كوبيده لحم الضأن — 2 سيخ من لحم الضأن المفروم المتبل، مشوي بشكل مثالي للحصول عل…" at bounding box center [424, 61] width 199 height 25
type textarea "كوبيده لحم الضأن 2 سيخ من لحم الضأن المفروم المتبل، مشوي بشكل مثالي للحصول على …"
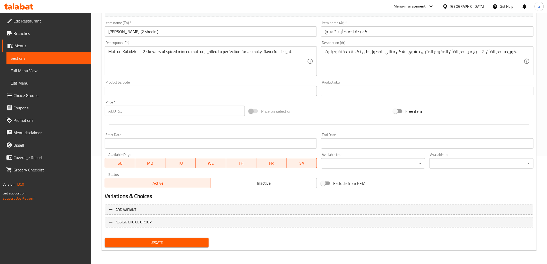
click at [182, 250] on div "Home / Restaurants management / Menus / Sections / item / update Persian Flame …" at bounding box center [319, 84] width 435 height 339
click at [172, 241] on span "Update" at bounding box center [157, 242] width 96 height 6
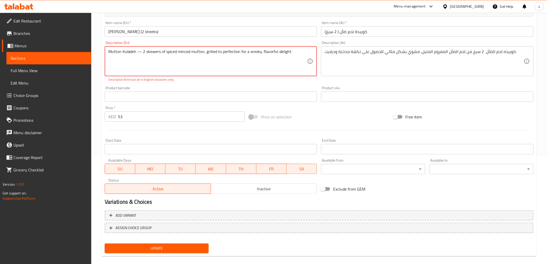
click at [140, 52] on textarea "Mutton Kubideh — 2 skewers of spiced minced mutton, grilled to perfection for a…" at bounding box center [207, 61] width 199 height 25
click at [139, 51] on textarea "Mutton Kubideh — 2 skewers of spiced minced mutton, grilled to perfection for a…" at bounding box center [207, 61] width 199 height 25
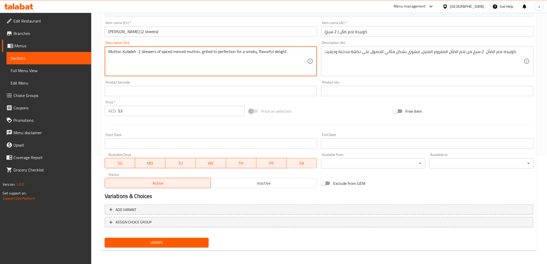
type textarea "Mutton Kubideh 2 skewers of spiced minced mutton, grilled to perfection for a s…"
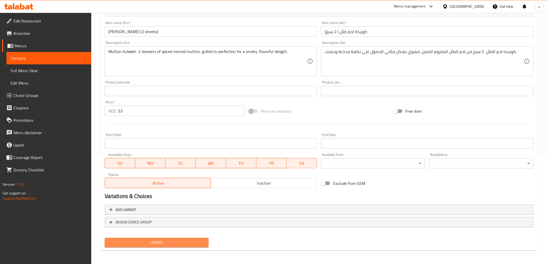
click at [162, 239] on span "Update" at bounding box center [157, 242] width 96 height 6
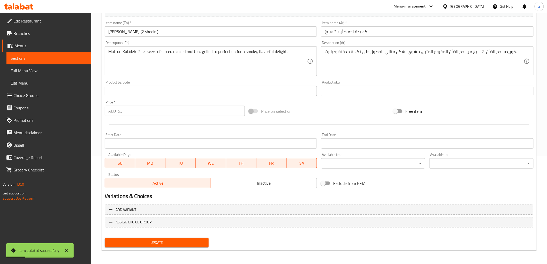
click at [35, 68] on span "Full Menu View" at bounding box center [49, 70] width 77 height 6
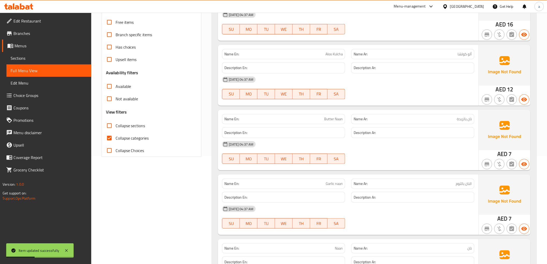
click at [112, 137] on input "Collapse categories" at bounding box center [109, 138] width 12 height 12
checkbox input "false"
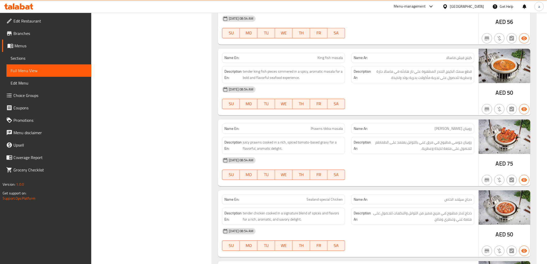
scroll to position [4756, 0]
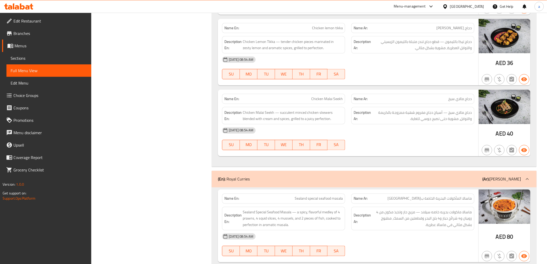
click at [15, 62] on link "Sections" at bounding box center [48, 58] width 85 height 12
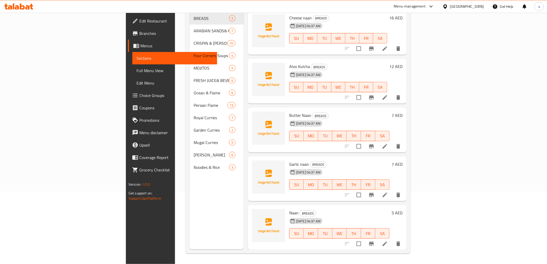
scroll to position [72, 0]
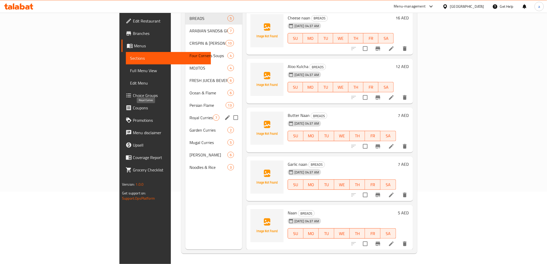
click at [189, 114] on span "Royal Curries" at bounding box center [201, 117] width 24 height 6
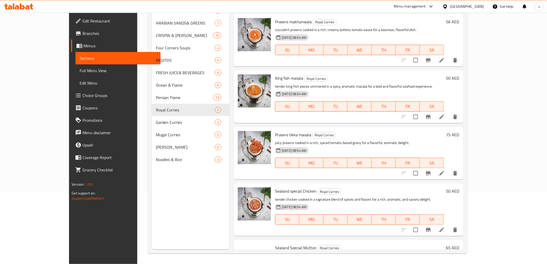
scroll to position [115, 0]
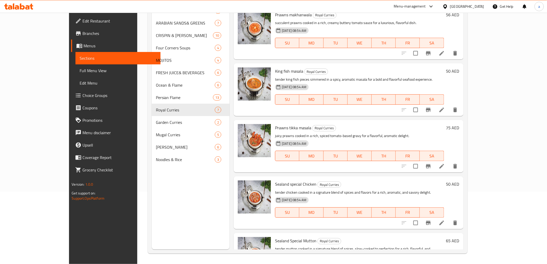
click at [449, 163] on li at bounding box center [441, 166] width 14 height 9
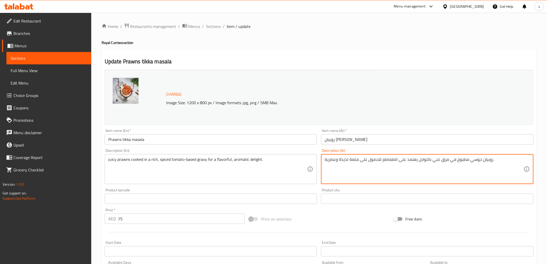
click at [345, 159] on textarea "روبيان جوسي مطبوخ في مرق غني بالتوابل يعتمد على الطماطم للحصول على متعة لذيذة و…" at bounding box center [424, 169] width 199 height 25
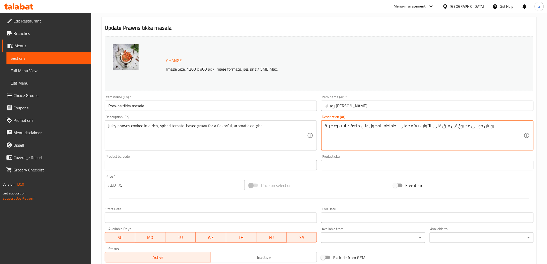
scroll to position [108, 0]
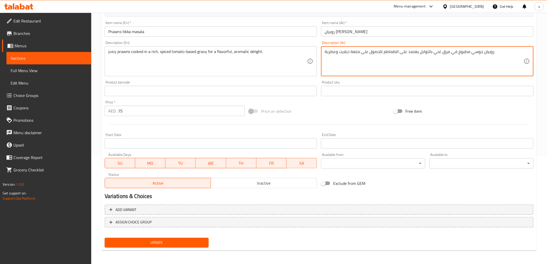
type textarea "روبيان جوسي مطبوخ في مرق غني بالتوابل يعتمد على الطماطم للحصول على متعة ديلايت …"
click at [187, 239] on span "Update" at bounding box center [157, 242] width 96 height 6
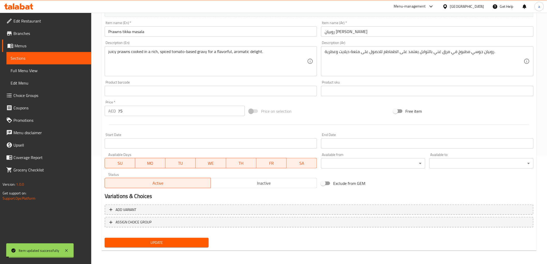
click at [46, 54] on link "Sections" at bounding box center [48, 58] width 85 height 12
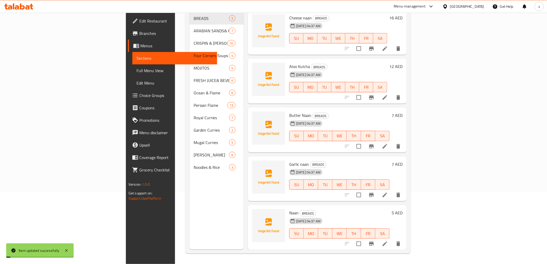
scroll to position [72, 0]
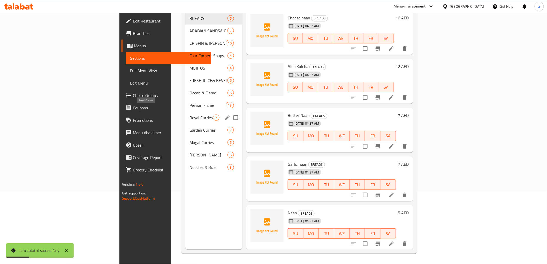
click at [189, 114] on span "Royal Curries" at bounding box center [201, 117] width 24 height 6
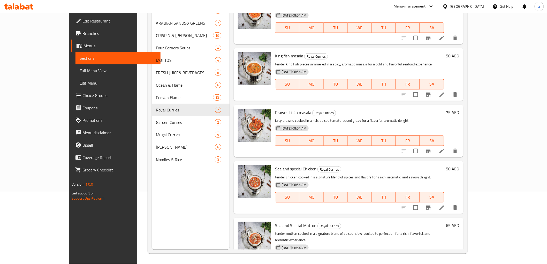
scroll to position [144, 0]
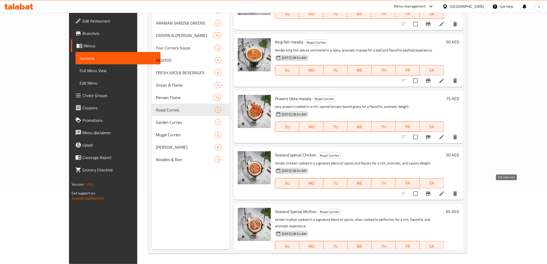
click at [445, 190] on icon at bounding box center [442, 193] width 6 height 6
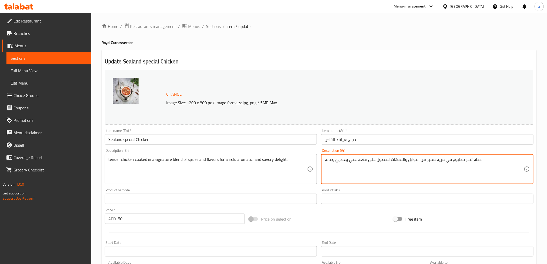
click at [358, 159] on textarea "دجاج تندر مطبوخ في مزيج مميز من التوابل والنكهات للحصول على متعة غني وعطري ومال…" at bounding box center [424, 169] width 199 height 25
click at [358, 160] on textarea "دجاج تندر مطبوخ في مزيج مميز من التوابل والنكهات للحصول على متعة غني وعطري ومال…" at bounding box center [424, 169] width 199 height 25
click at [360, 159] on textarea "دجاج تندر مطبوخ في مزيج مميز من التوابل والنكهات للحصول على متعة غني وعطري ومال…" at bounding box center [424, 169] width 199 height 25
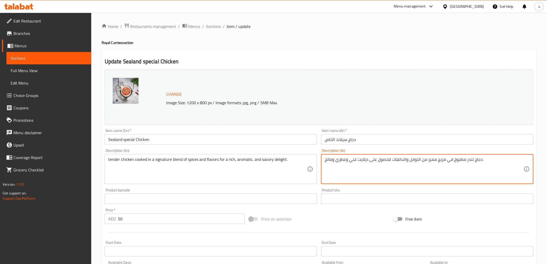
type textarea "دجاج تندر مطبوخ في مزيج مميز من التوابل والنكهات للحصول على ديلايت غني وعطري وم…"
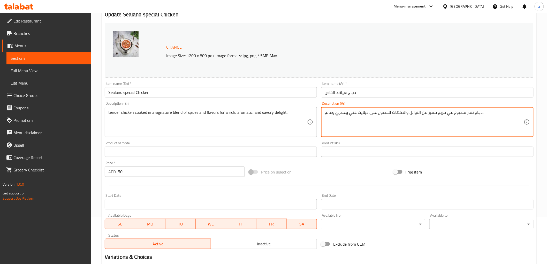
scroll to position [108, 0]
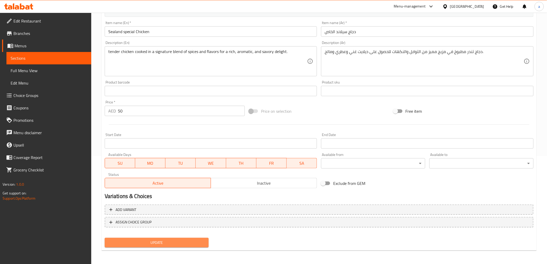
click at [188, 240] on span "Update" at bounding box center [157, 242] width 96 height 6
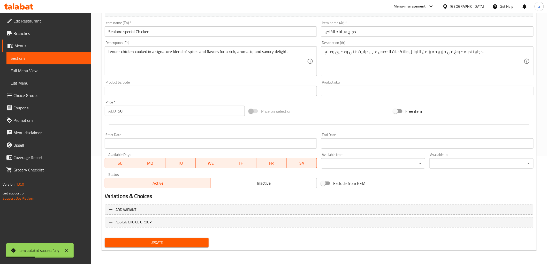
click at [59, 72] on span "Full Menu View" at bounding box center [49, 70] width 77 height 6
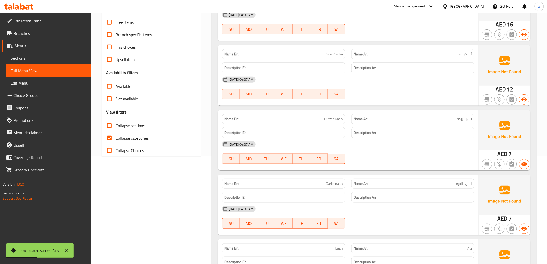
click at [125, 139] on span "Collapse categories" at bounding box center [132, 138] width 33 height 6
click at [116, 139] on input "Collapse categories" at bounding box center [109, 138] width 12 height 12
checkbox input "false"
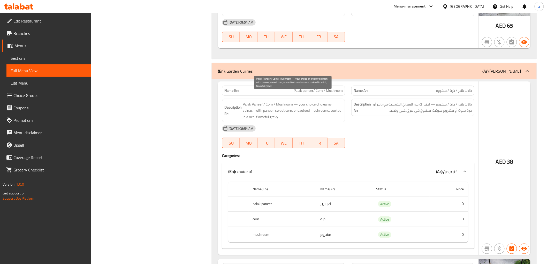
scroll to position [5003, 0]
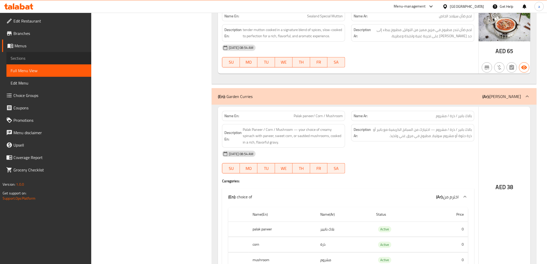
click at [55, 60] on span "Sections" at bounding box center [49, 58] width 77 height 6
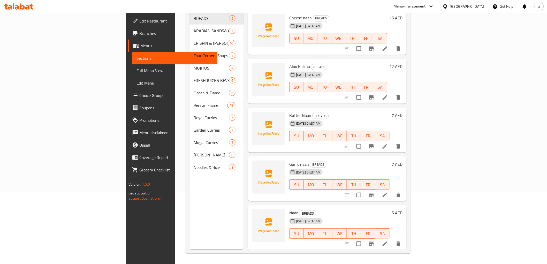
scroll to position [72, 0]
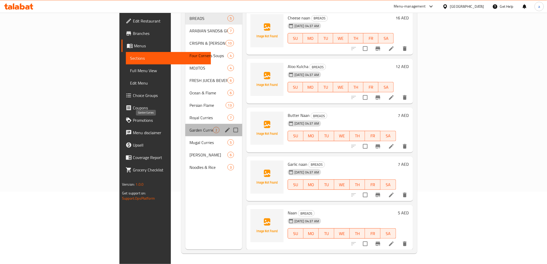
click at [189, 127] on span "Garden Curries" at bounding box center [201, 130] width 24 height 6
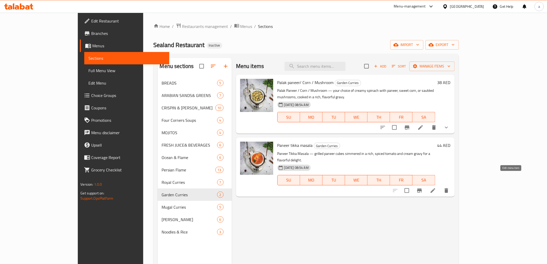
click at [435, 188] on icon at bounding box center [433, 190] width 5 height 5
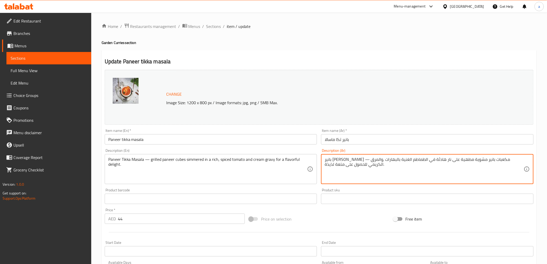
click at [330, 166] on textarea "بانير تيكا ماسالا — مكعبات بانير مشوية مطهية على نار هادئة في الطماطم الغنية با…" at bounding box center [424, 169] width 199 height 25
click at [482, 160] on textarea "بانير تيكا ماسالا — مكعبات بانير مشوية مطهية على نار هادئة في الطماطم الغنية با…" at bounding box center [424, 169] width 199 height 25
type textarea "بانير تيكا ماسالا مكعبات بانير مشوية مطهية على نار هادئة في الطماطم الغنية بالب…"
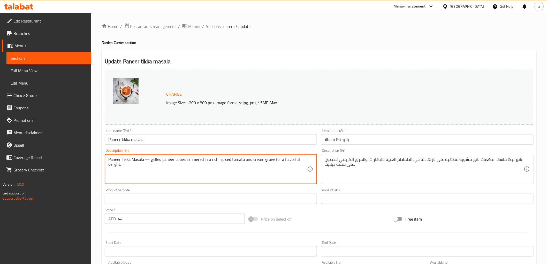
click at [147, 161] on textarea "Paneer Tikka Masala — grilled paneer cubes simmered in a rich, spiced tomato an…" at bounding box center [207, 169] width 199 height 25
click at [146, 158] on textarea "Paneer Tikka Masala — grilled paneer cubes simmered in a rich, spiced tomato an…" at bounding box center [207, 169] width 199 height 25
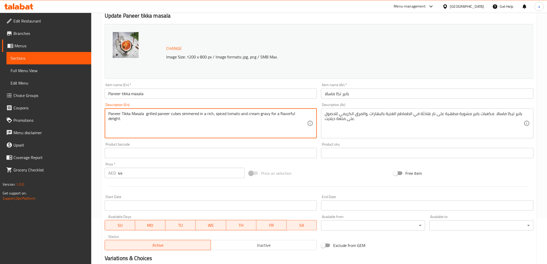
scroll to position [108, 0]
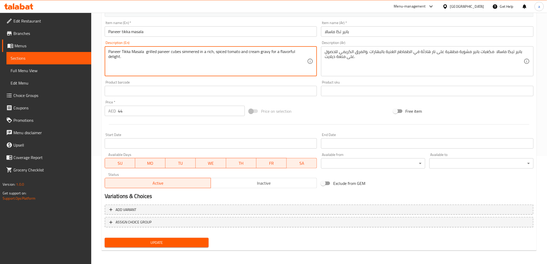
type textarea "Paneer Tikka Masala grilled paneer cubes simmered in a rich, spiced tomato and …"
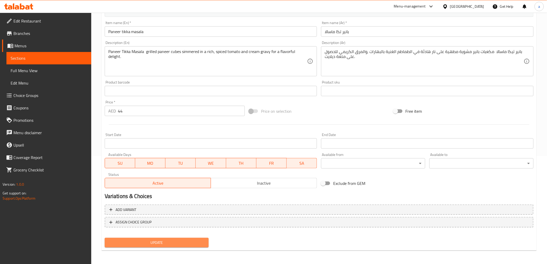
click at [179, 242] on span "Update" at bounding box center [157, 242] width 96 height 6
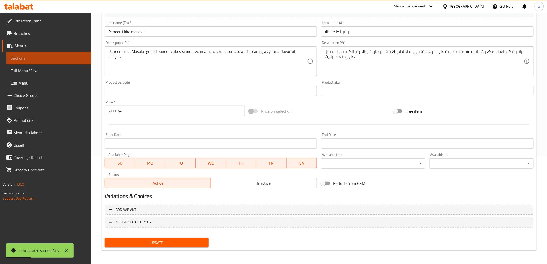
click at [46, 58] on span "Sections" at bounding box center [49, 58] width 77 height 6
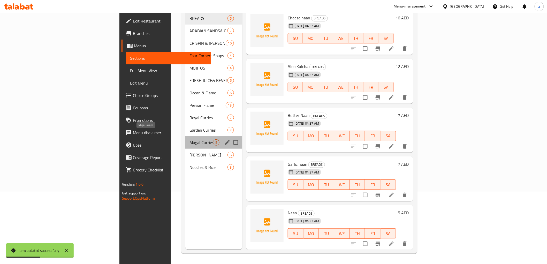
click at [189, 139] on span "Mugal Curries" at bounding box center [201, 142] width 24 height 6
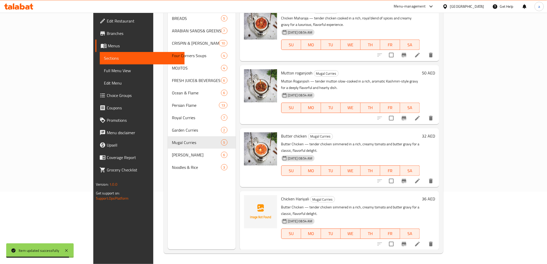
click at [420, 179] on icon at bounding box center [417, 181] width 5 height 5
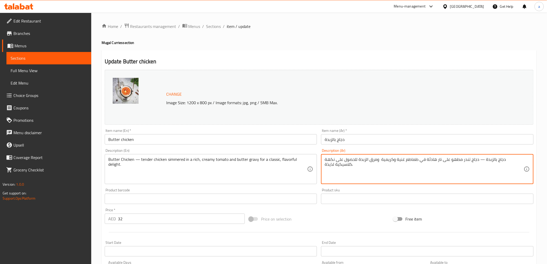
click at [329, 164] on textarea "دجاج بالزبدة — دجاج تندر مطهو على نار هادئة في طماطم غنية وكريمية ومرق الزبدة ل…" at bounding box center [424, 169] width 199 height 25
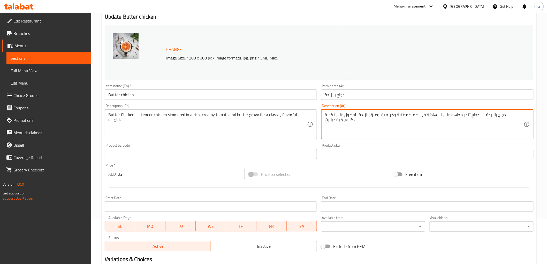
scroll to position [108, 0]
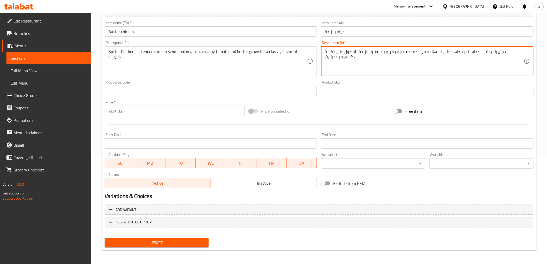
click at [203, 241] on div "Update" at bounding box center [157, 243] width 108 height 14
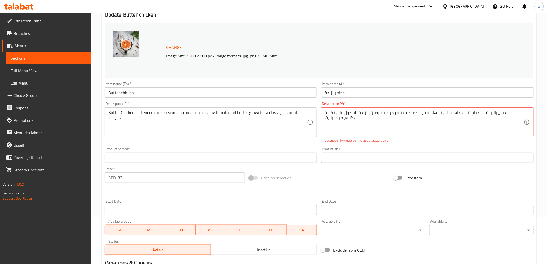
scroll to position [0, 0]
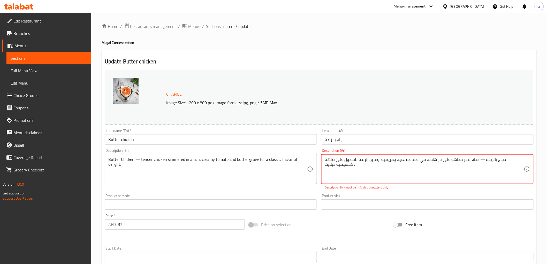
click at [498, 161] on textarea "دجاج بالزبدة — دجاج تندر مطهو على نار هادئة في طماطم غنية وكريمية ومرق الزبدة ل…" at bounding box center [424, 169] width 199 height 25
type textarea "دجاج بالزبدة دجاج تندر مطهو على نار هادئة في طماطم غنية وكريمية ومرق الزبدة للح…"
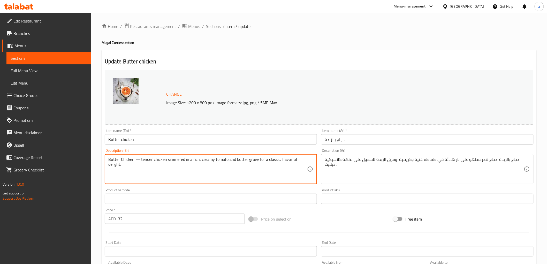
click at [136, 159] on textarea "Butter Chicken — tender chicken simmered in a rich, creamy tomato and butter gr…" at bounding box center [207, 169] width 199 height 25
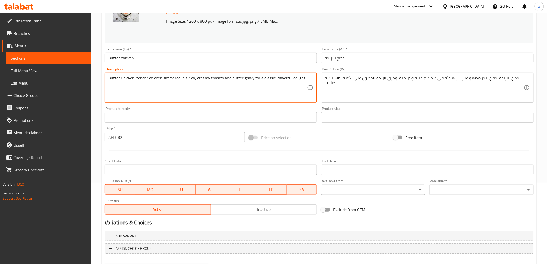
scroll to position [108, 0]
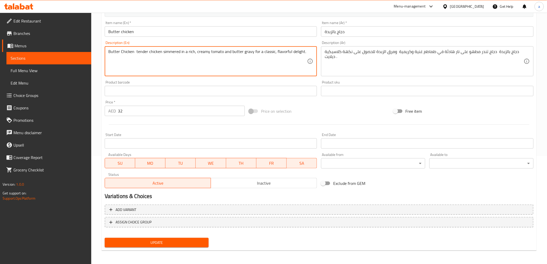
type textarea "Butter Chicken tender chicken simmered in a rich, creamy tomato and butter grav…"
click at [179, 245] on button "Update" at bounding box center [157, 243] width 104 height 10
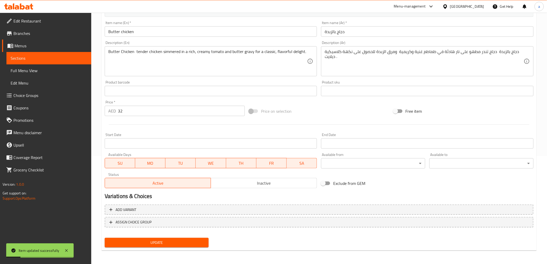
click at [47, 58] on span "Sections" at bounding box center [49, 58] width 77 height 6
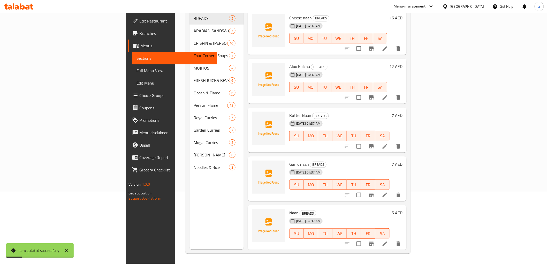
scroll to position [72, 0]
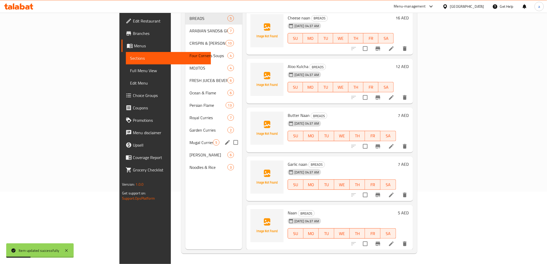
click at [189, 139] on span "Mugal Curries" at bounding box center [201, 142] width 24 height 6
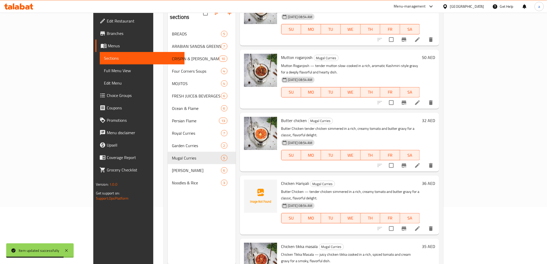
scroll to position [57, 0]
click at [420, 226] on icon at bounding box center [417, 228] width 5 height 5
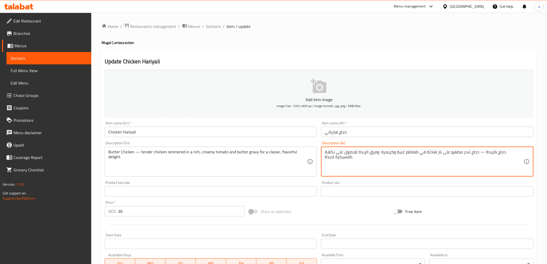
click at [330, 159] on textarea "دجاج بالزبدة — دجاج تندر مطهو على نار هادئة في طماطم غنية وكريمية ومرق الزبدة ل…" at bounding box center [424, 161] width 199 height 25
click at [499, 153] on textarea "دجاج بالزبدة — دجاج تندر مطهو على نار هادئة في طماطم غنية وكريمية ومرق الزبدة ل…" at bounding box center [424, 161] width 199 height 25
type textarea "دجاج بالزبدة دجاج تندر مطهو على نار هادئة في طماطم غنية وكريمية ومرق الزبدة للح…"
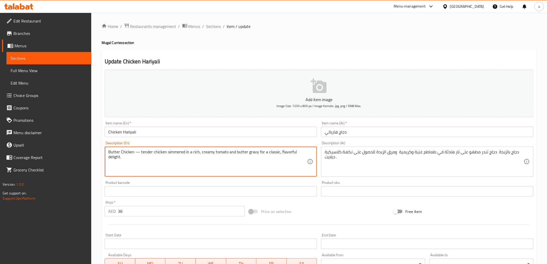
click at [136, 152] on textarea "Butter Chicken — tender chicken simmered in a rich, creamy tomato and butter gr…" at bounding box center [207, 161] width 199 height 25
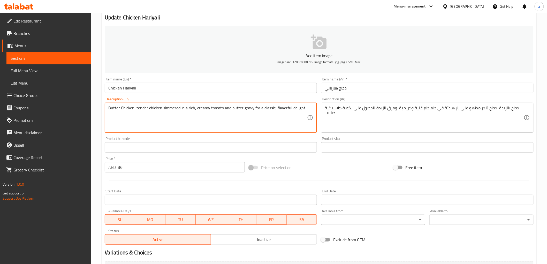
scroll to position [100, 0]
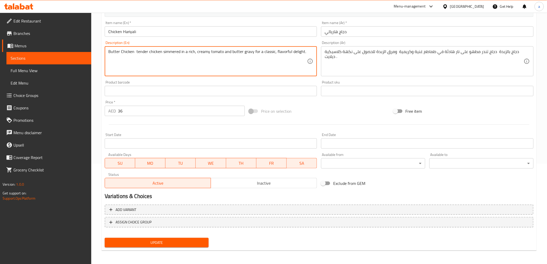
type textarea "Butter Chicken tender chicken simmered in a rich, creamy tomato and butter grav…"
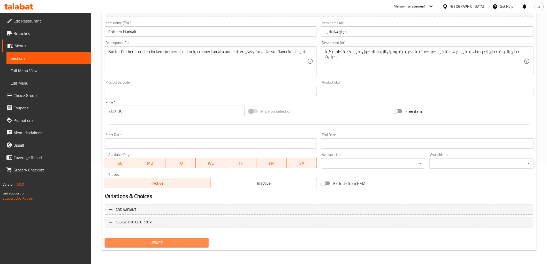
click at [156, 239] on span "Update" at bounding box center [157, 242] width 96 height 6
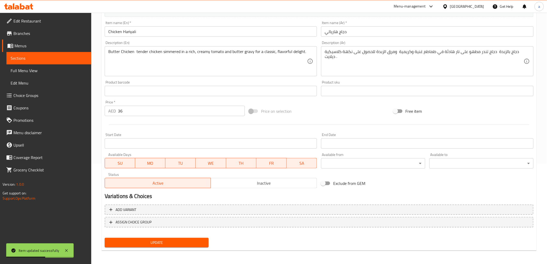
click at [33, 69] on span "Full Menu View" at bounding box center [49, 70] width 77 height 6
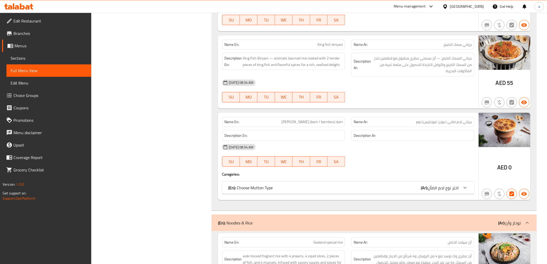
scroll to position [5659, 0]
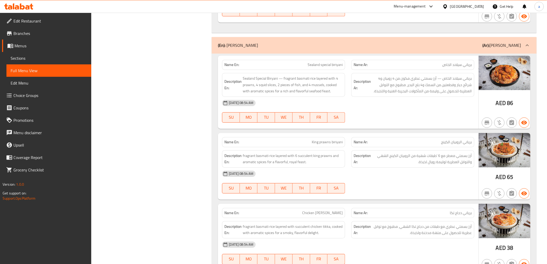
click at [31, 57] on span "Sections" at bounding box center [49, 58] width 77 height 6
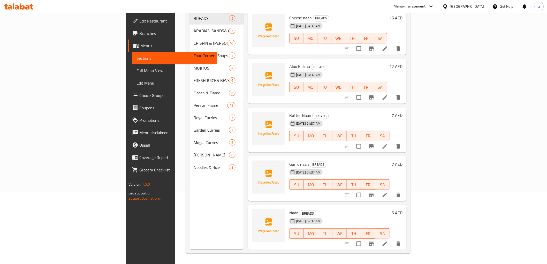
scroll to position [72, 0]
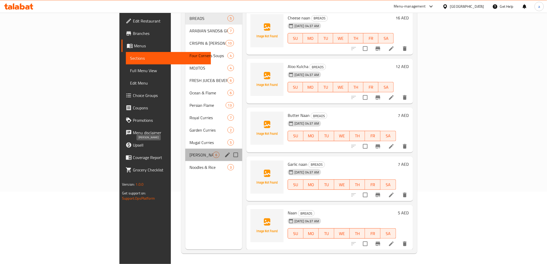
click at [189, 152] on span "[PERSON_NAME]" at bounding box center [201, 155] width 24 height 6
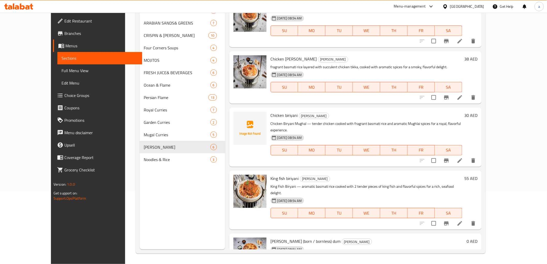
scroll to position [58, 0]
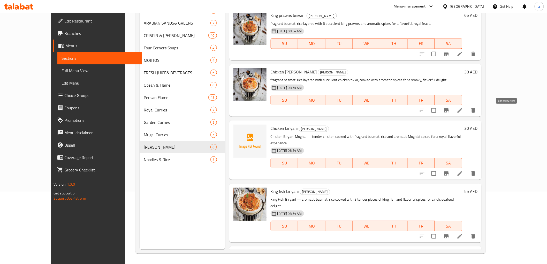
click at [462, 109] on icon at bounding box center [459, 110] width 5 height 5
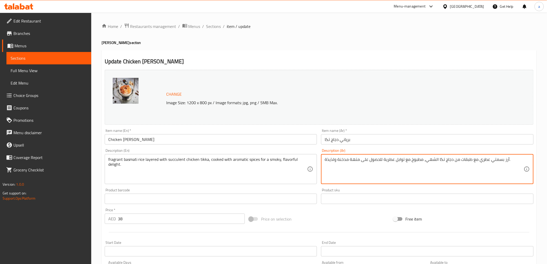
click at [330, 159] on textarea "أرز بسمتي عطري مع طبقات من دجاج تكا الشهي، مطبوخ مع توابل عطرية للحصول على متهة…" at bounding box center [424, 169] width 199 height 25
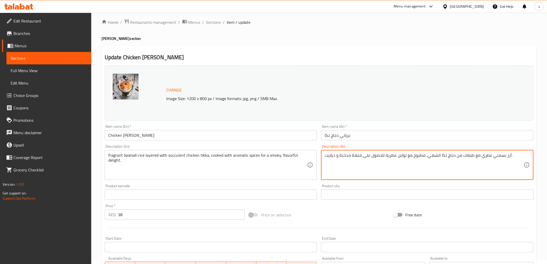
scroll to position [108, 0]
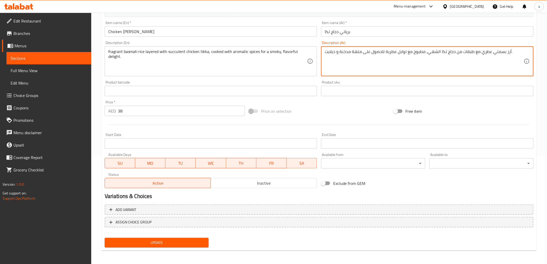
type textarea "أرز بسمتي عطري مع طبقات من دجاج تكا الشهي، مطبوخ مع توابل عطرية للحصول على متهة…"
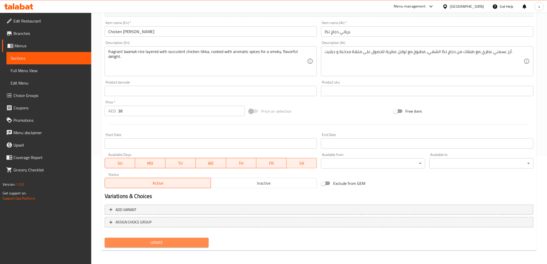
click at [201, 241] on span "Update" at bounding box center [157, 242] width 96 height 6
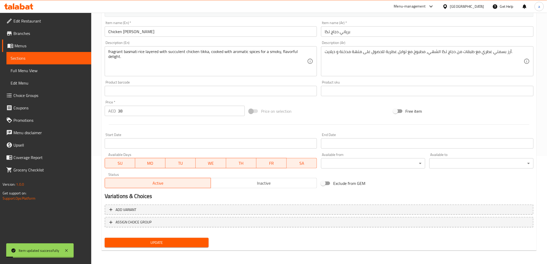
click at [52, 57] on span "Sections" at bounding box center [49, 58] width 77 height 6
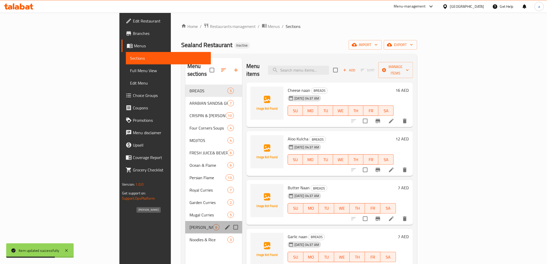
click at [189, 224] on span "[PERSON_NAME]" at bounding box center [201, 227] width 24 height 6
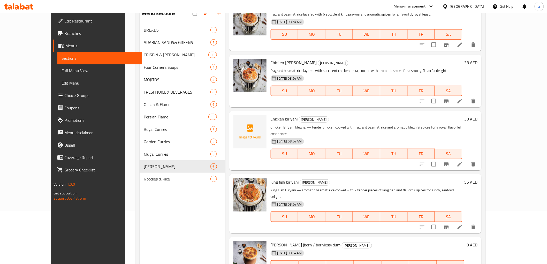
scroll to position [57, 0]
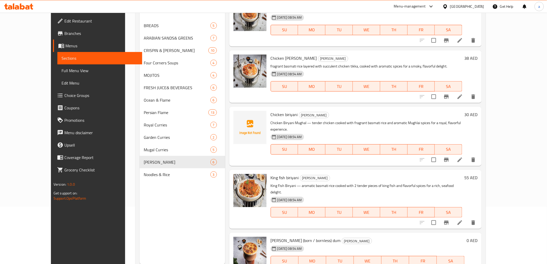
click at [467, 218] on li at bounding box center [460, 222] width 14 height 9
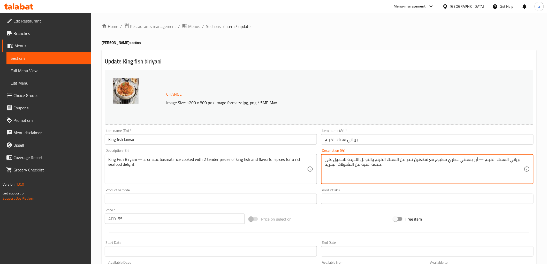
click at [375, 166] on textarea "برياني السمك الكينج — أرز بسمتي عطري مطبوخ مع قطعتين تندر من السمك الكينج والتو…" at bounding box center [424, 169] width 199 height 25
click at [479, 161] on textarea "برياني السمك الكينج — أرز بسمتي عطري مطبوخ مع قطعتين تندر من السمك الكينج والتو…" at bounding box center [424, 169] width 199 height 25
click at [479, 159] on textarea "برياني السمك الكينج — أرز بسمتي عطري مطبوخ مع قطعتين تندر من السمك الكينج والتو…" at bounding box center [424, 169] width 199 height 25
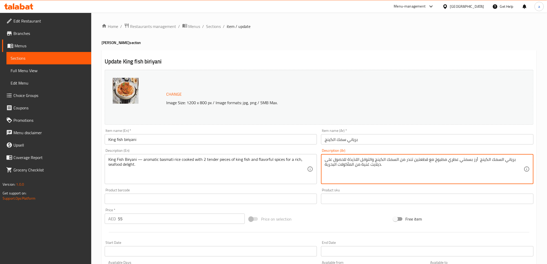
type textarea "برياني السمك الكينج أرز بسمتي عطري مطبوخ مع قطعتين تندر من السمك الكينج والتواب…"
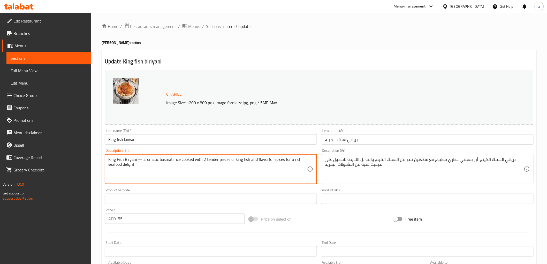
click at [140, 161] on textarea "King Fish Biryani — aromatic basmati rice cooked with 2 tender pieces of king f…" at bounding box center [207, 169] width 199 height 25
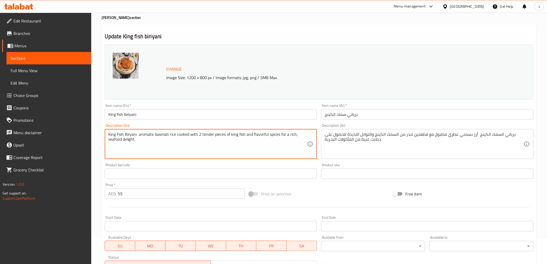
scroll to position [108, 0]
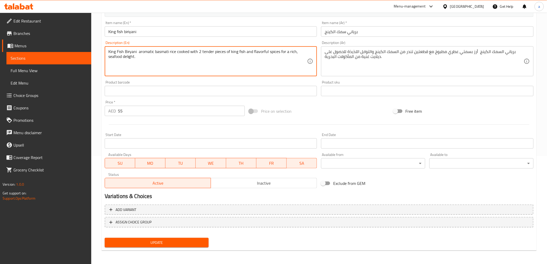
type textarea "King Fish Biryani aromatic basmati rice cooked with 2 tender pieces of king fis…"
click at [151, 241] on span "Update" at bounding box center [157, 242] width 96 height 6
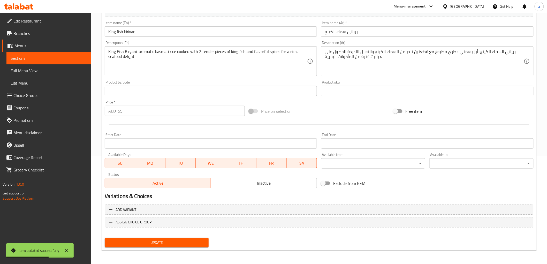
click at [40, 72] on span "Full Menu View" at bounding box center [49, 70] width 77 height 6
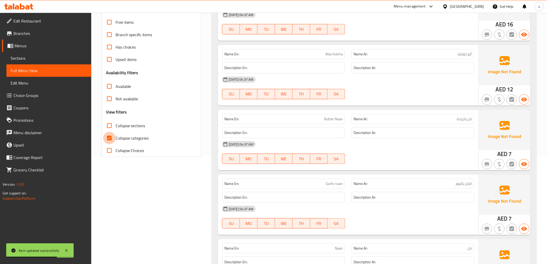
click at [111, 135] on input "Collapse categories" at bounding box center [109, 138] width 12 height 12
checkbox input "false"
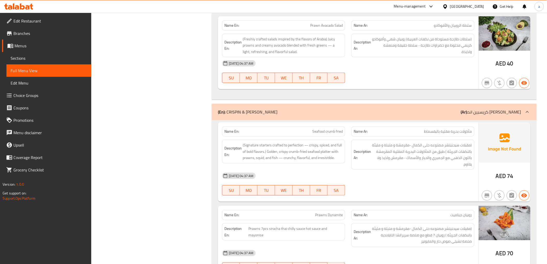
scroll to position [6281, 0]
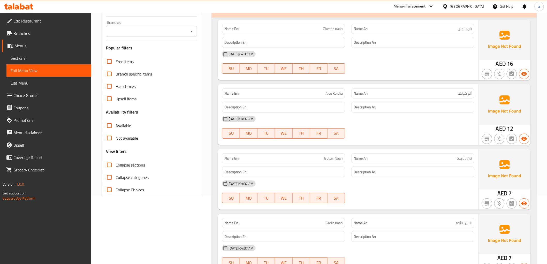
scroll to position [86, 0]
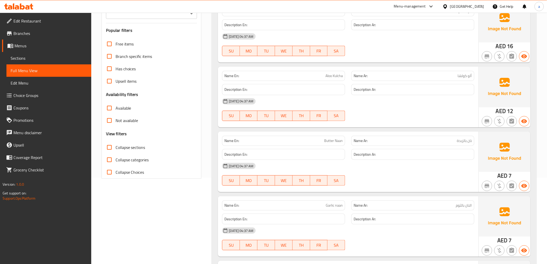
click at [32, 59] on span "Sections" at bounding box center [49, 58] width 77 height 6
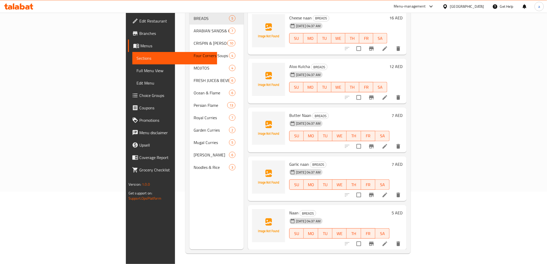
scroll to position [72, 0]
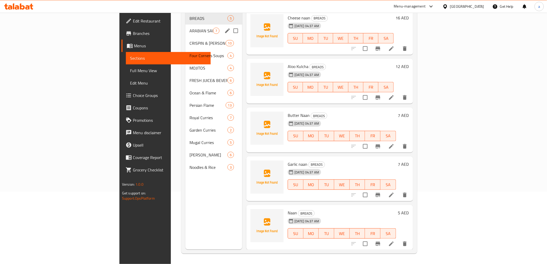
click at [189, 28] on span "ARABIAN SANDS& GREENS" at bounding box center [201, 31] width 24 height 6
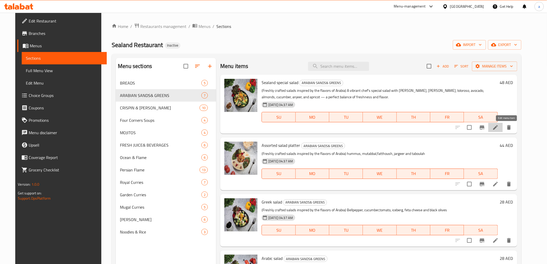
click at [499, 124] on icon at bounding box center [495, 127] width 6 height 6
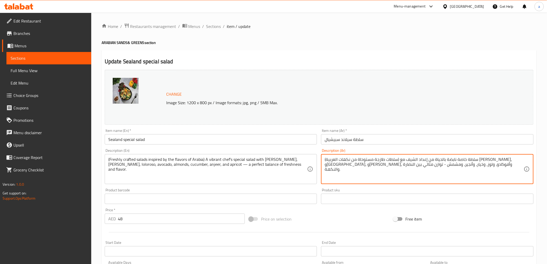
click at [458, 165] on textarea "(سلطات طازجة مستوحاة من نكهات العربية) سلطة خاصة نابضة بالحياة من إعداد الشيف م…" at bounding box center [424, 169] width 199 height 25
click at [459, 165] on textarea "(سلطات طازجة مستوحاة من نكهات العربية) سلطة خاصة نابضة بالحياة من إعداد الشيف م…" at bounding box center [424, 169] width 199 height 25
click at [423, 160] on textarea "(سلطات طازجة مستوحاة من نكهات العربية) سلطة خاصة نابضة بالحياة من إعداد الشيف م…" at bounding box center [424, 169] width 199 height 25
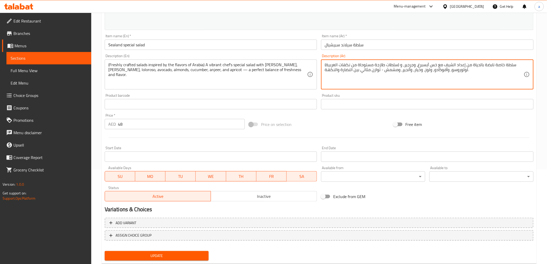
scroll to position [108, 0]
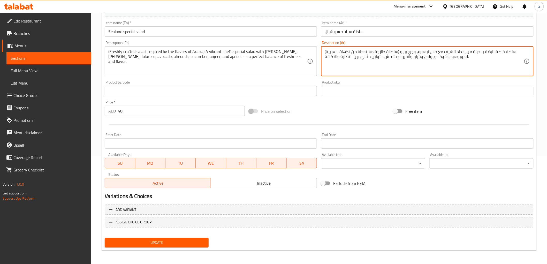
type textarea "(سلطات طازجة مستوحاة من نكهات العربية) سلطة خاصة نابضة بالحياة من إعداد الشيف م…"
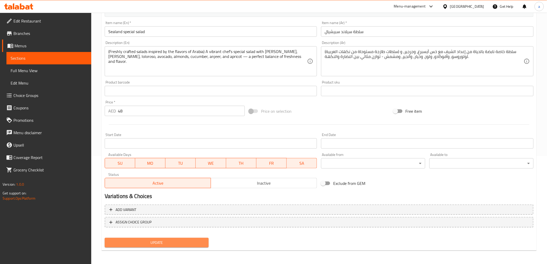
click at [169, 238] on button "Update" at bounding box center [157, 243] width 104 height 10
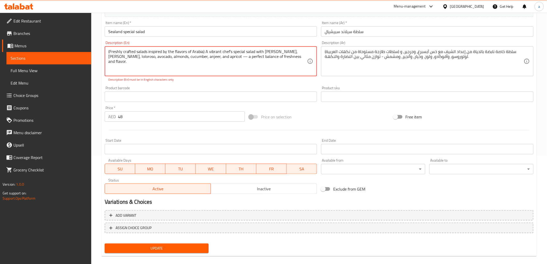
click at [196, 56] on textarea "(Freshly crafted salads inspired by the flavors of Arabia) A vibrant chef’s spe…" at bounding box center [207, 61] width 199 height 25
click at [194, 57] on textarea "(Freshly crafted salads inspired by the flavors of Arabia) A vibrant chef’s spe…" at bounding box center [207, 61] width 199 height 25
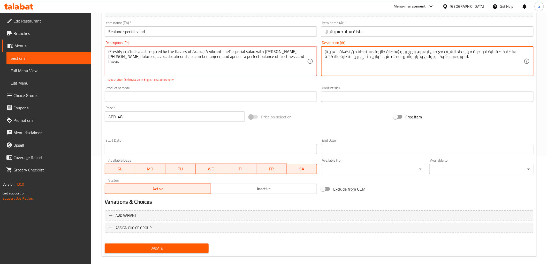
click at [380, 57] on textarea "(سلطات طازجة مستوحاة من نكهات العربية) سلطة خاصة نابضة بالحياة من إعداد الشيف م…" at bounding box center [424, 61] width 199 height 25
click at [383, 58] on textarea "(سلطات طازجة مستوحاة من نكهات العربية) سلطة خاصة نابضة بالحياة من إعداد الشيف م…" at bounding box center [424, 61] width 199 height 25
click at [184, 249] on span "Update" at bounding box center [157, 248] width 96 height 6
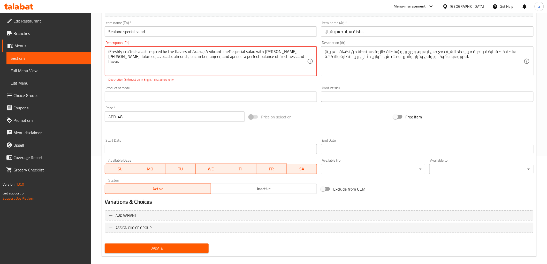
click at [230, 52] on textarea "(Freshly crafted salads inspired by the flavors of Arabia) A vibrant chef’s spe…" at bounding box center [207, 61] width 199 height 25
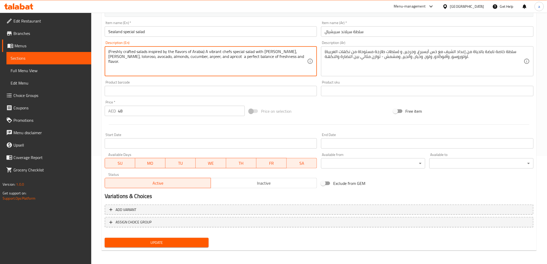
type textarea "(Freshly crafted salads inspired by the flavors of Arabia) A vibrant chefs spec…"
click at [193, 241] on span "Update" at bounding box center [157, 242] width 96 height 6
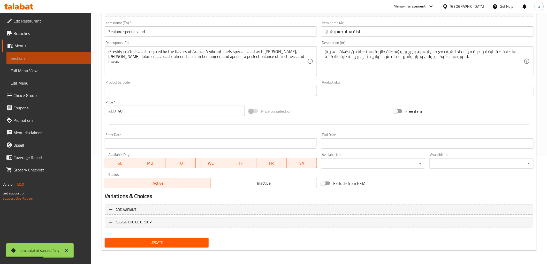
click at [52, 60] on span "Sections" at bounding box center [49, 58] width 77 height 6
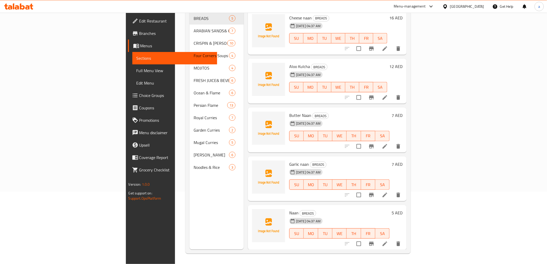
click at [136, 70] on span "Full Menu View" at bounding box center [174, 70] width 77 height 6
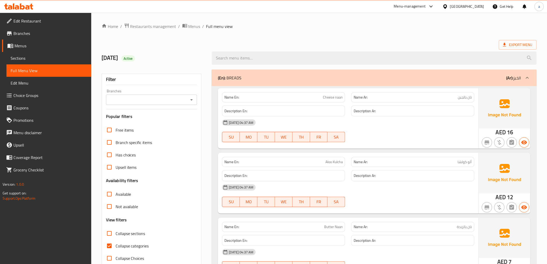
click at [55, 54] on link "Sections" at bounding box center [48, 58] width 85 height 12
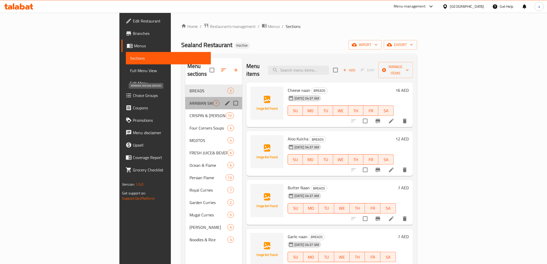
click at [189, 100] on span "ARABIAN SANDS& GREENS" at bounding box center [201, 103] width 24 height 6
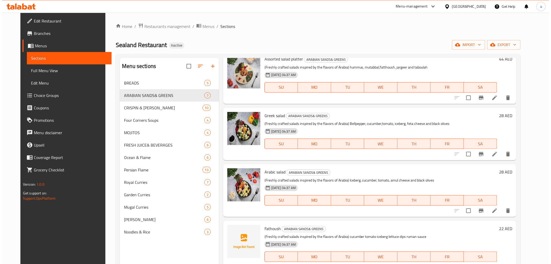
scroll to position [86, 0]
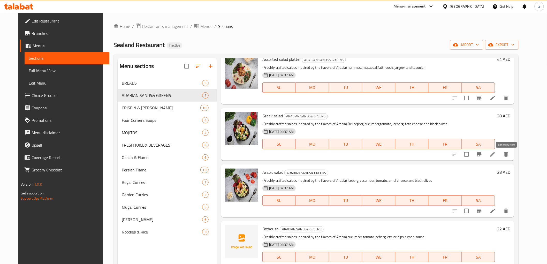
click at [495, 154] on icon at bounding box center [492, 154] width 5 height 5
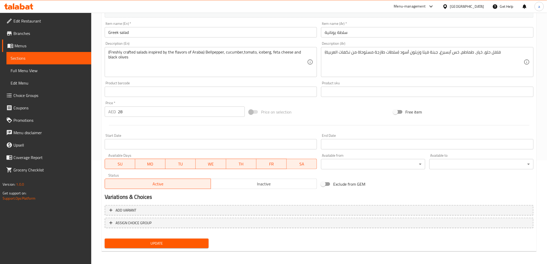
scroll to position [104, 0]
click at [66, 58] on span "Sections" at bounding box center [49, 58] width 77 height 6
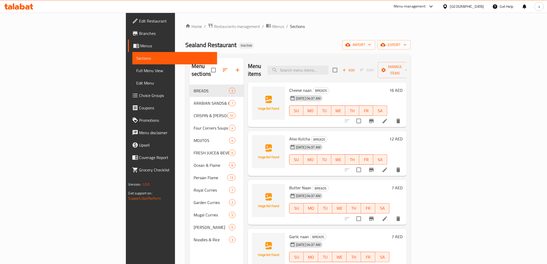
click at [299, 34] on div "Home / Restaurants management / Menus / Sections Sealand Restaurant Inactive im…" at bounding box center [297, 174] width 225 height 303
click at [407, 44] on span "export" at bounding box center [393, 45] width 25 height 6
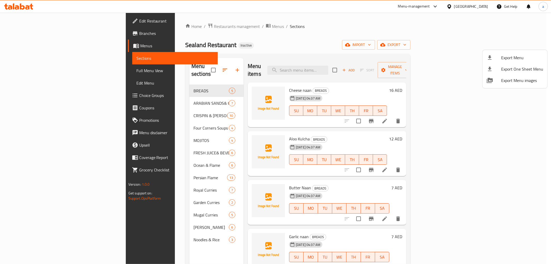
click at [509, 58] on span "Export Menu" at bounding box center [522, 58] width 42 height 6
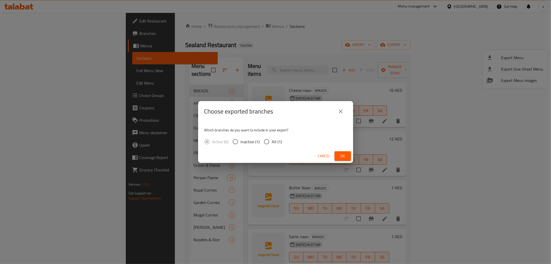
click at [269, 140] on input "All (1)" at bounding box center [266, 141] width 11 height 11
radio input "true"
click at [344, 156] on span "Ok" at bounding box center [343, 156] width 8 height 6
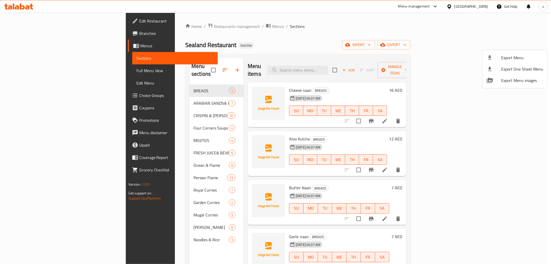
click at [531, 34] on div at bounding box center [275, 132] width 551 height 264
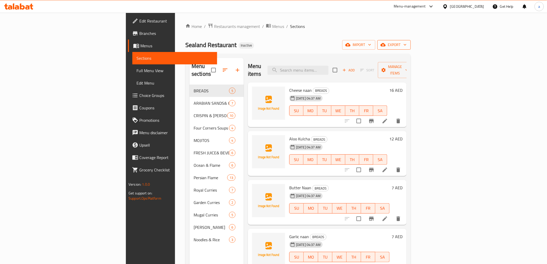
click at [407, 47] on span "export" at bounding box center [393, 45] width 25 height 6
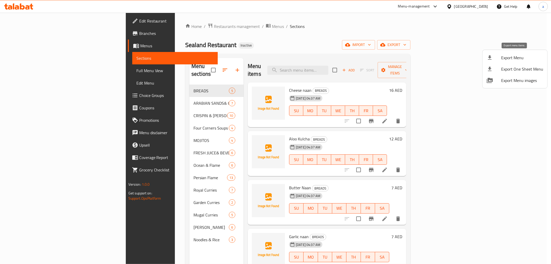
click at [517, 55] on span "Export Menu" at bounding box center [522, 58] width 42 height 6
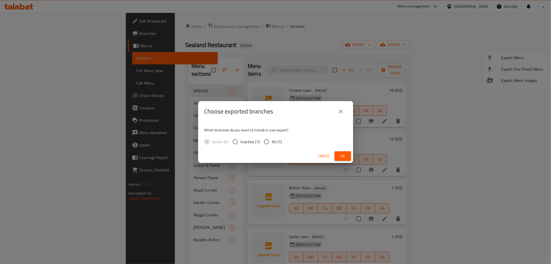
click at [273, 142] on span "All (1)" at bounding box center [277, 142] width 10 height 6
click at [272, 142] on input "All (1)" at bounding box center [266, 141] width 11 height 11
radio input "true"
click at [346, 155] on span "Ok" at bounding box center [343, 156] width 8 height 6
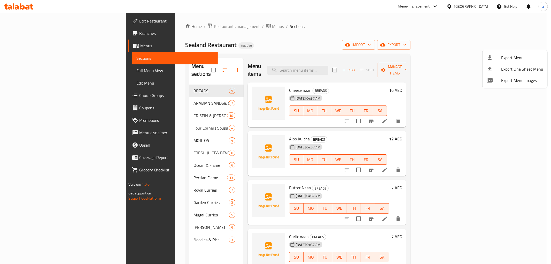
drag, startPoint x: 352, startPoint y: 25, endPoint x: 330, endPoint y: 36, distance: 25.0
click at [352, 25] on div at bounding box center [275, 132] width 551 height 264
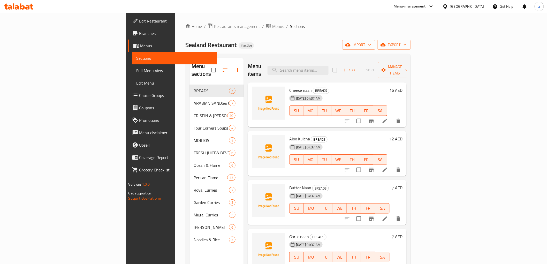
click at [136, 71] on span "Full Menu View" at bounding box center [174, 70] width 77 height 6
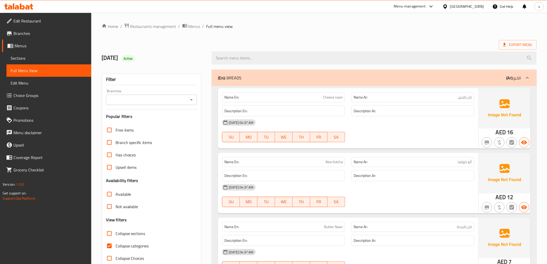
click at [119, 247] on span "Collapse categories" at bounding box center [132, 246] width 33 height 6
click at [116, 247] on input "Collapse categories" at bounding box center [109, 246] width 12 height 12
checkbox input "false"
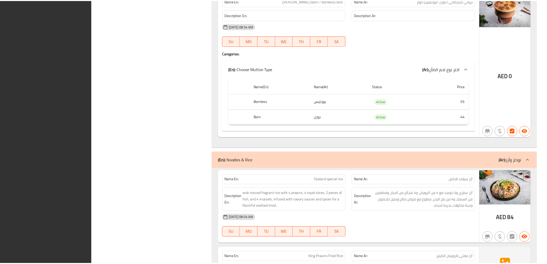
scroll to position [6279, 0]
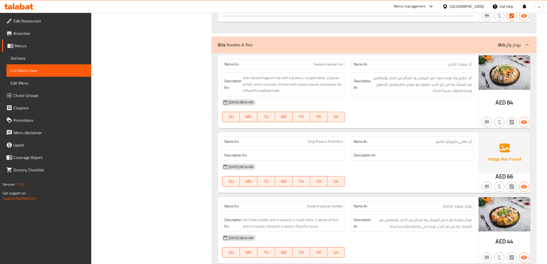
click at [396, 96] on div "[DATE] 08:54 AM" at bounding box center [348, 102] width 258 height 12
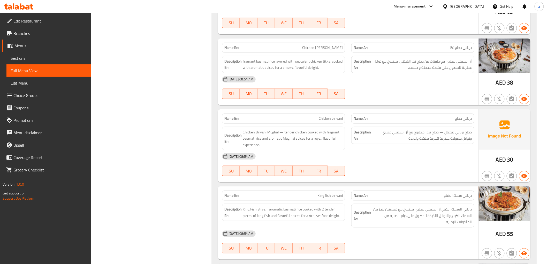
scroll to position [5791, 0]
